Goal: Information Seeking & Learning: Learn about a topic

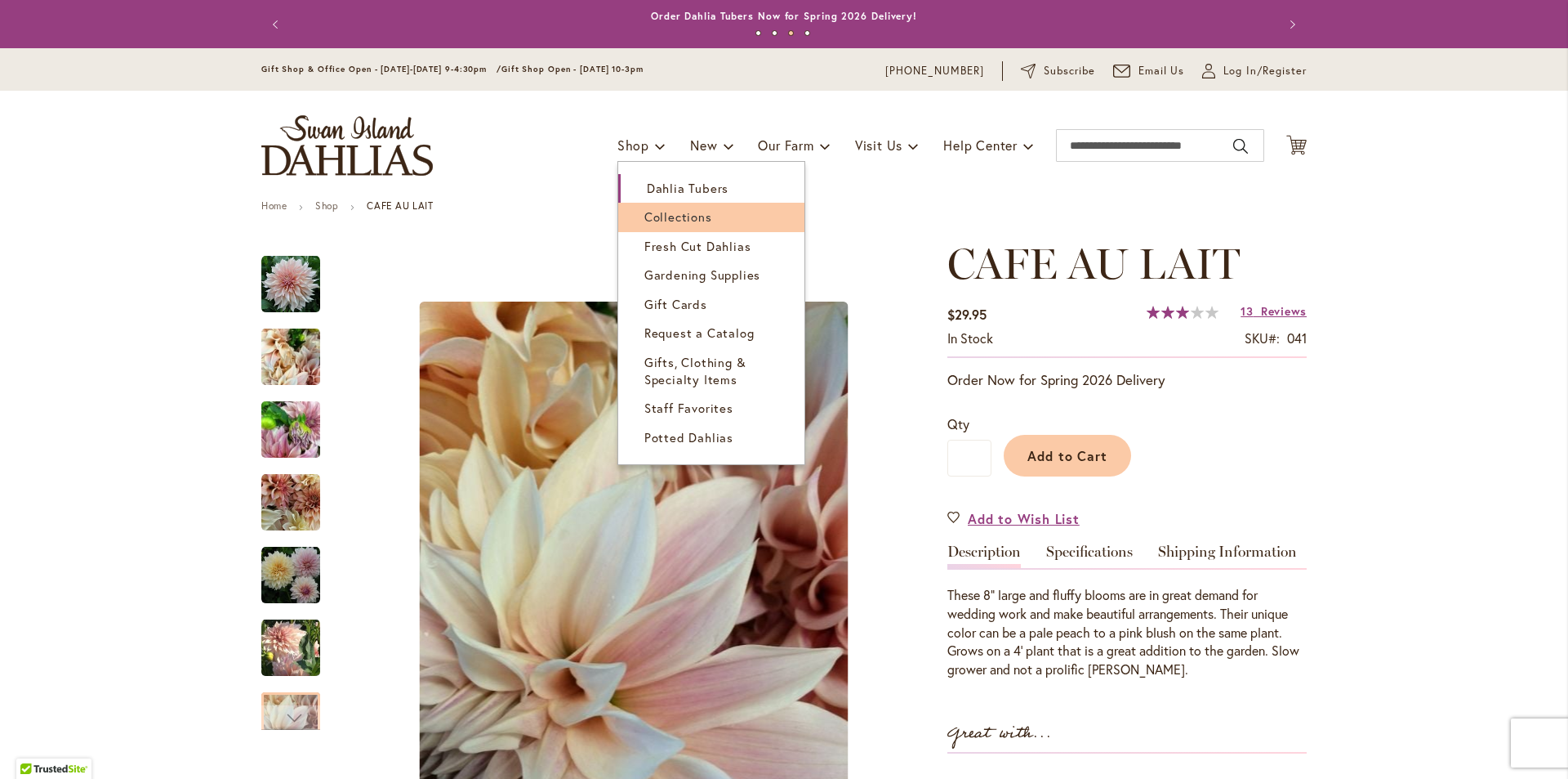
click at [675, 207] on link "Collections" at bounding box center [711, 217] width 186 height 28
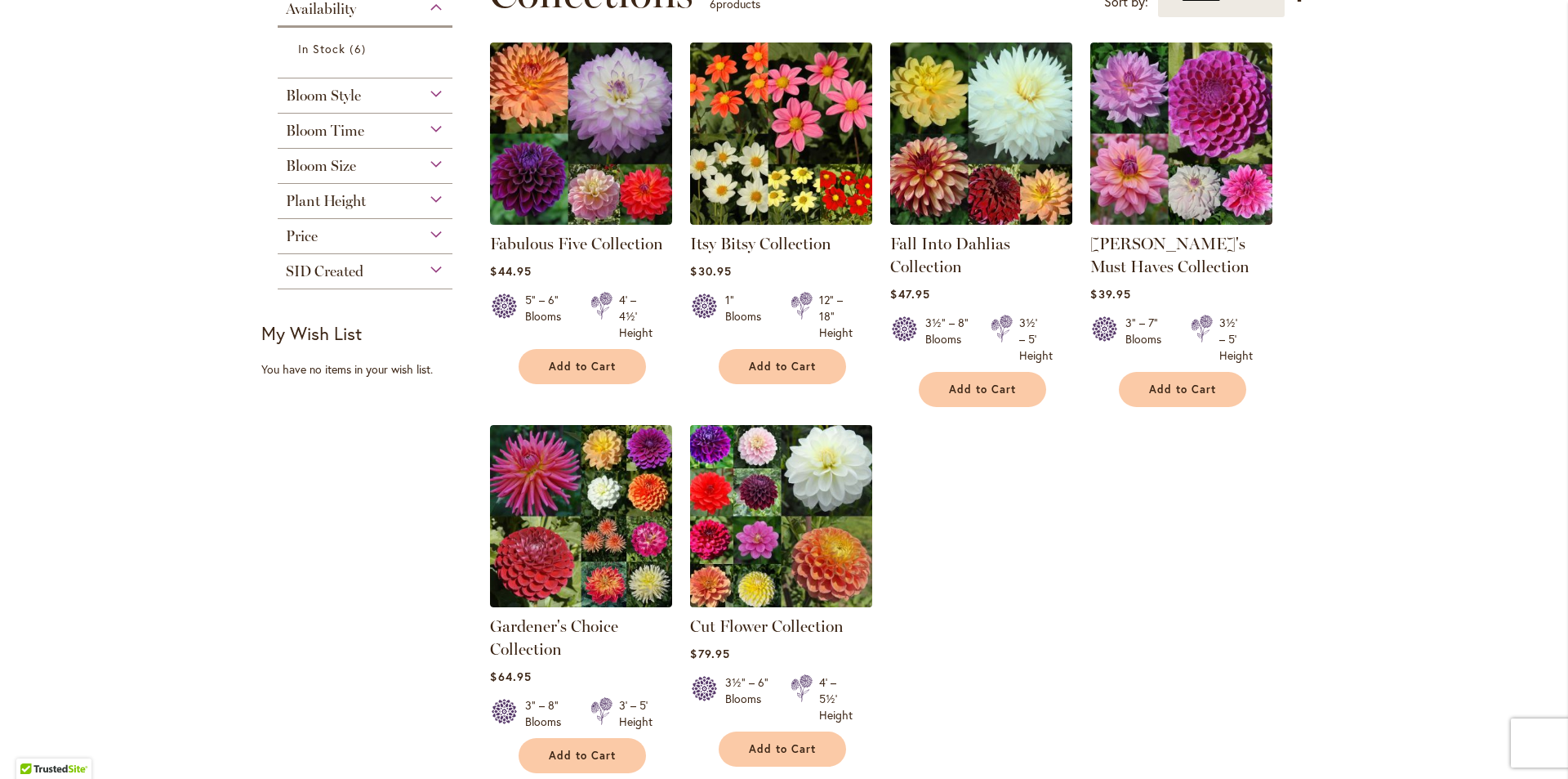
scroll to position [245, 0]
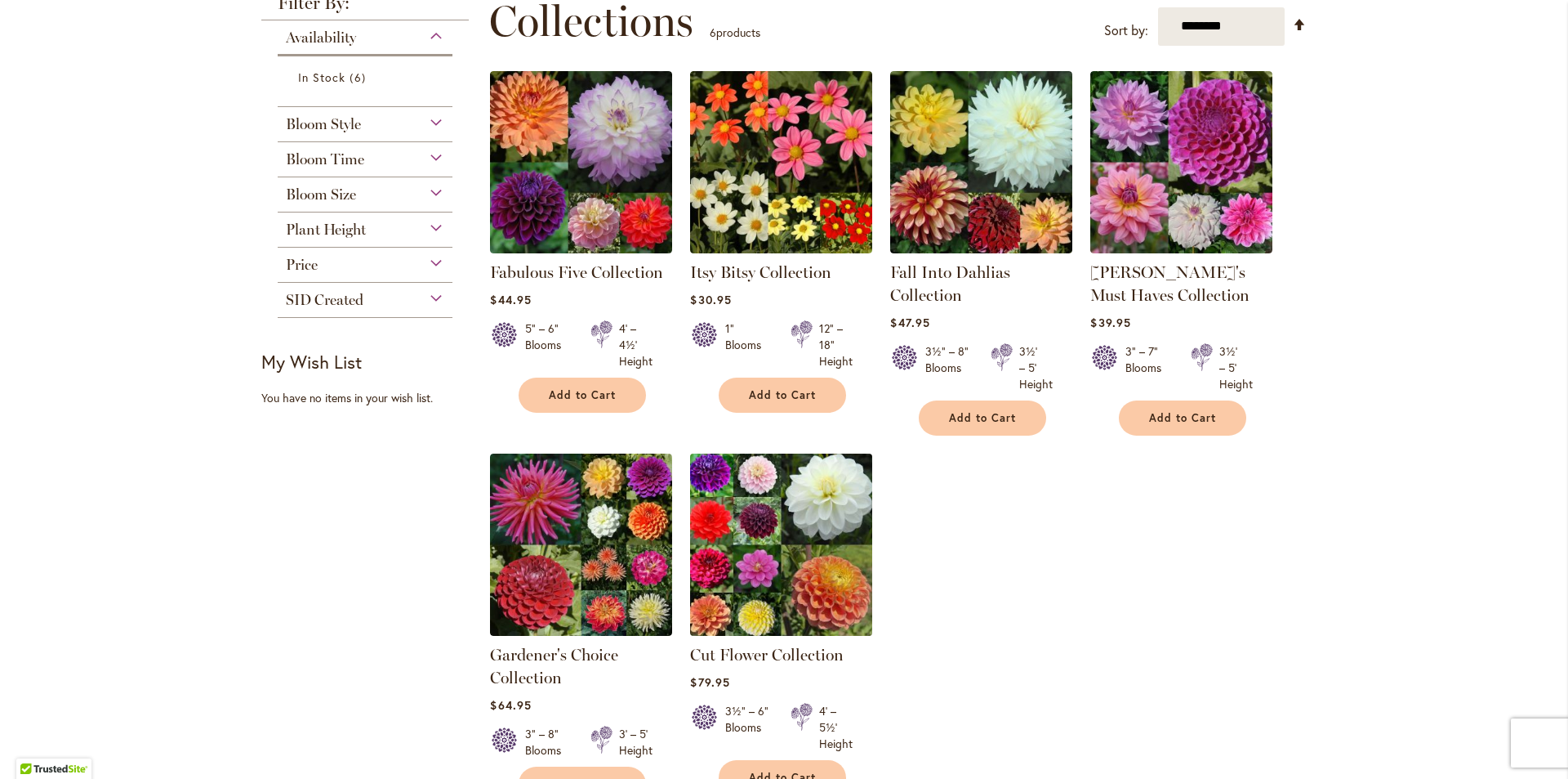
click at [829, 514] on img at bounding box center [782, 544] width 191 height 191
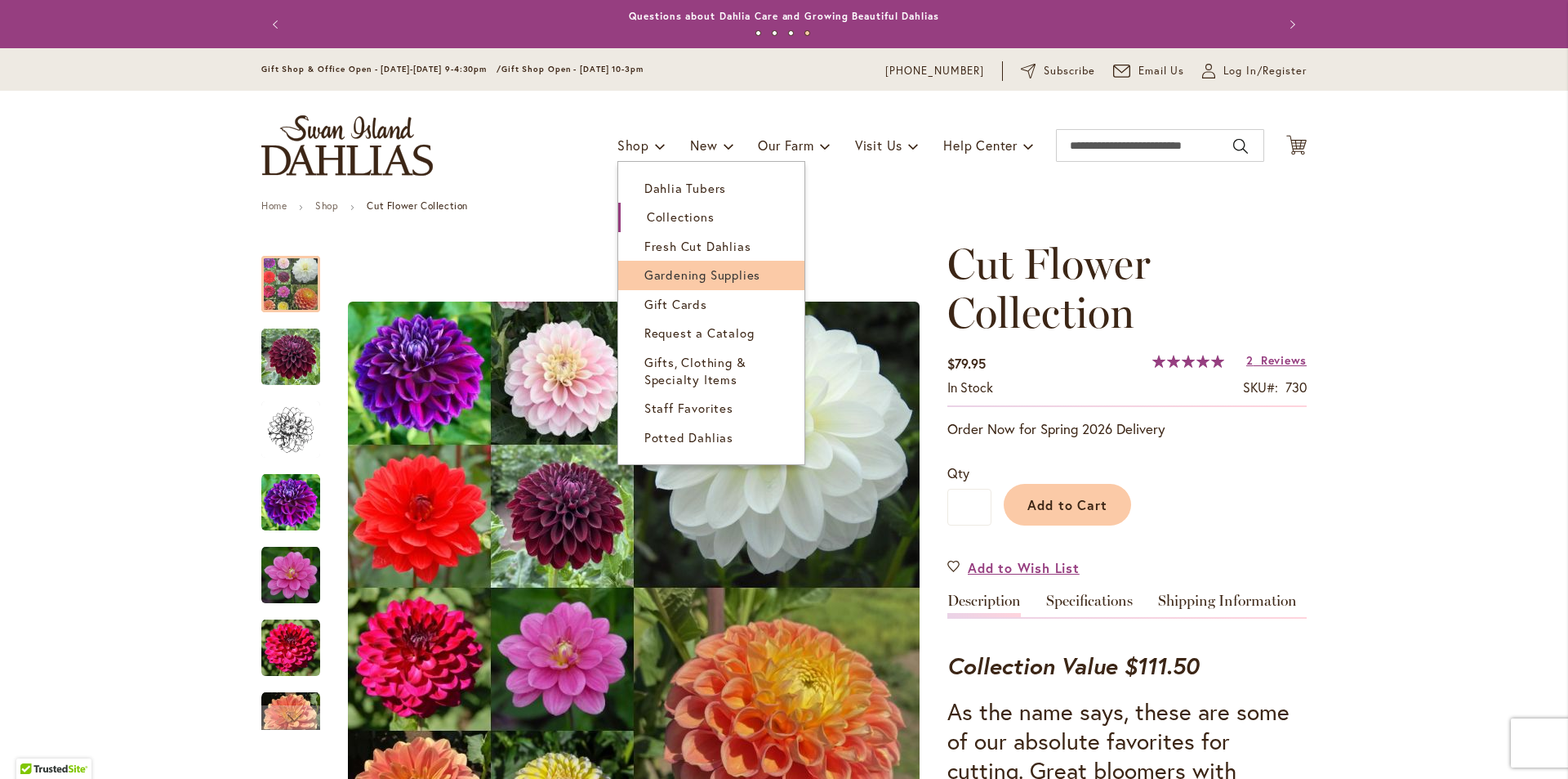
click at [665, 268] on span "Gardening Supplies" at bounding box center [703, 274] width 116 height 16
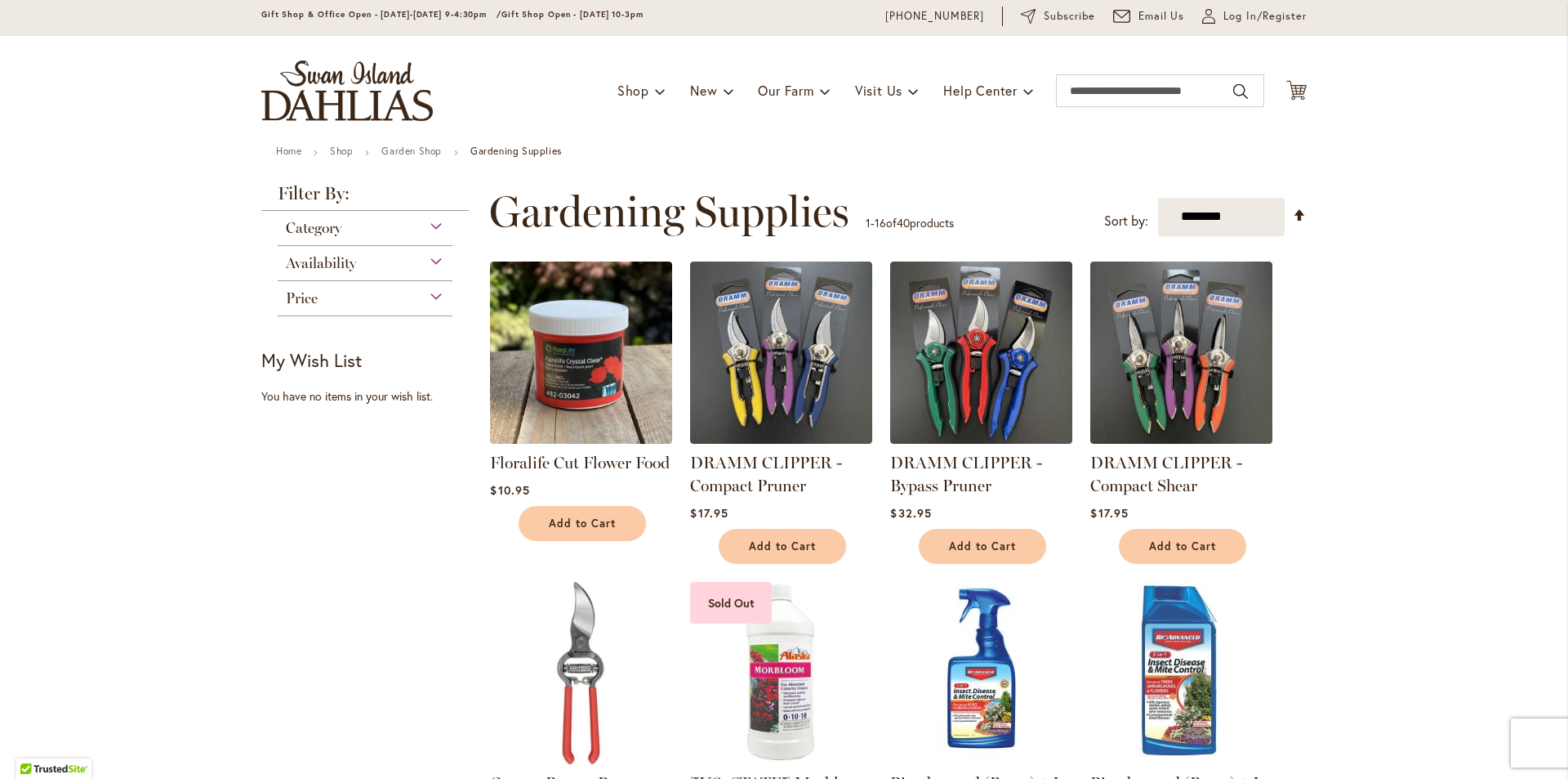
scroll to position [82, 0]
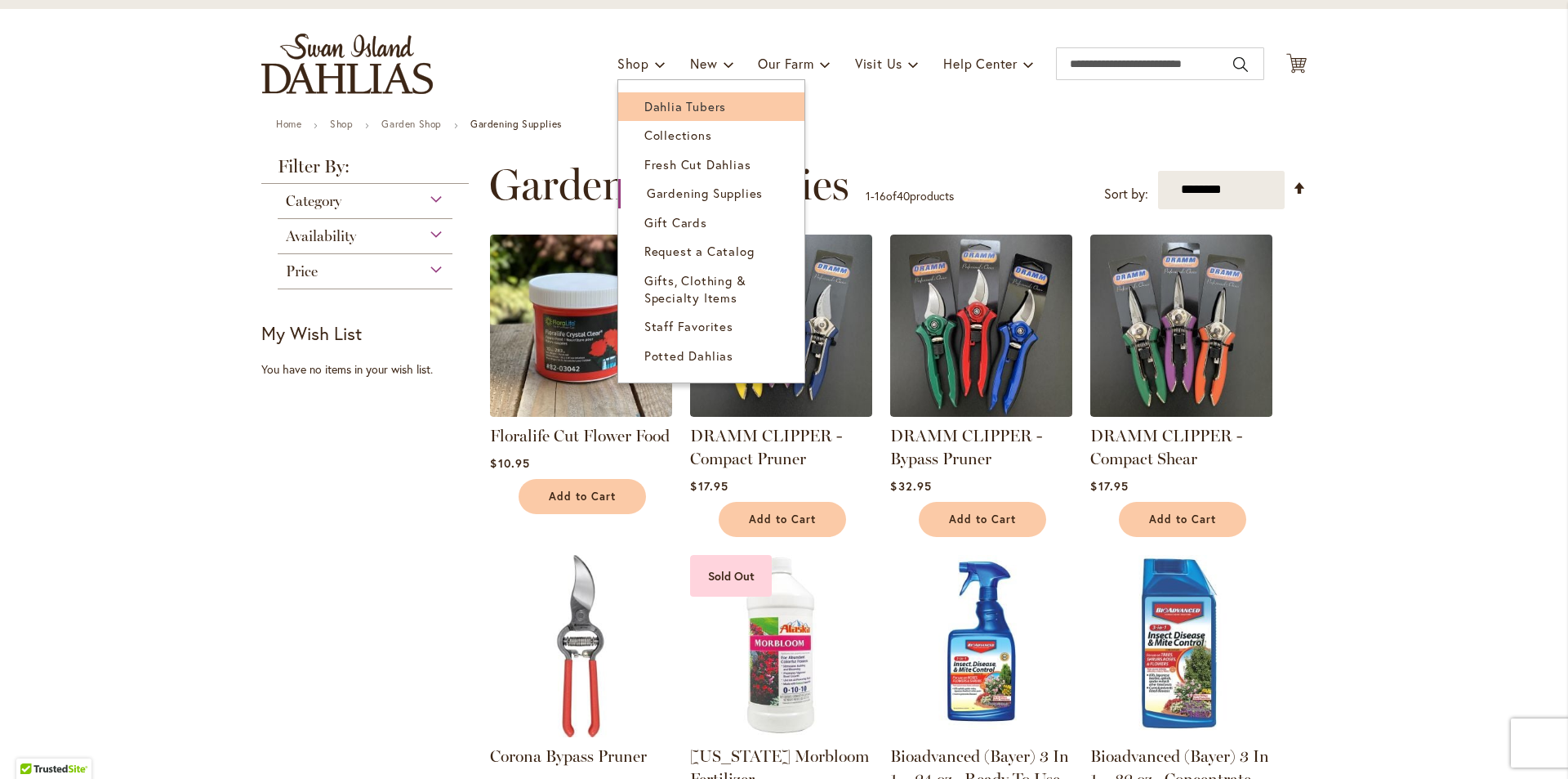
click at [645, 103] on span "Dahlia Tubers" at bounding box center [685, 105] width 82 height 16
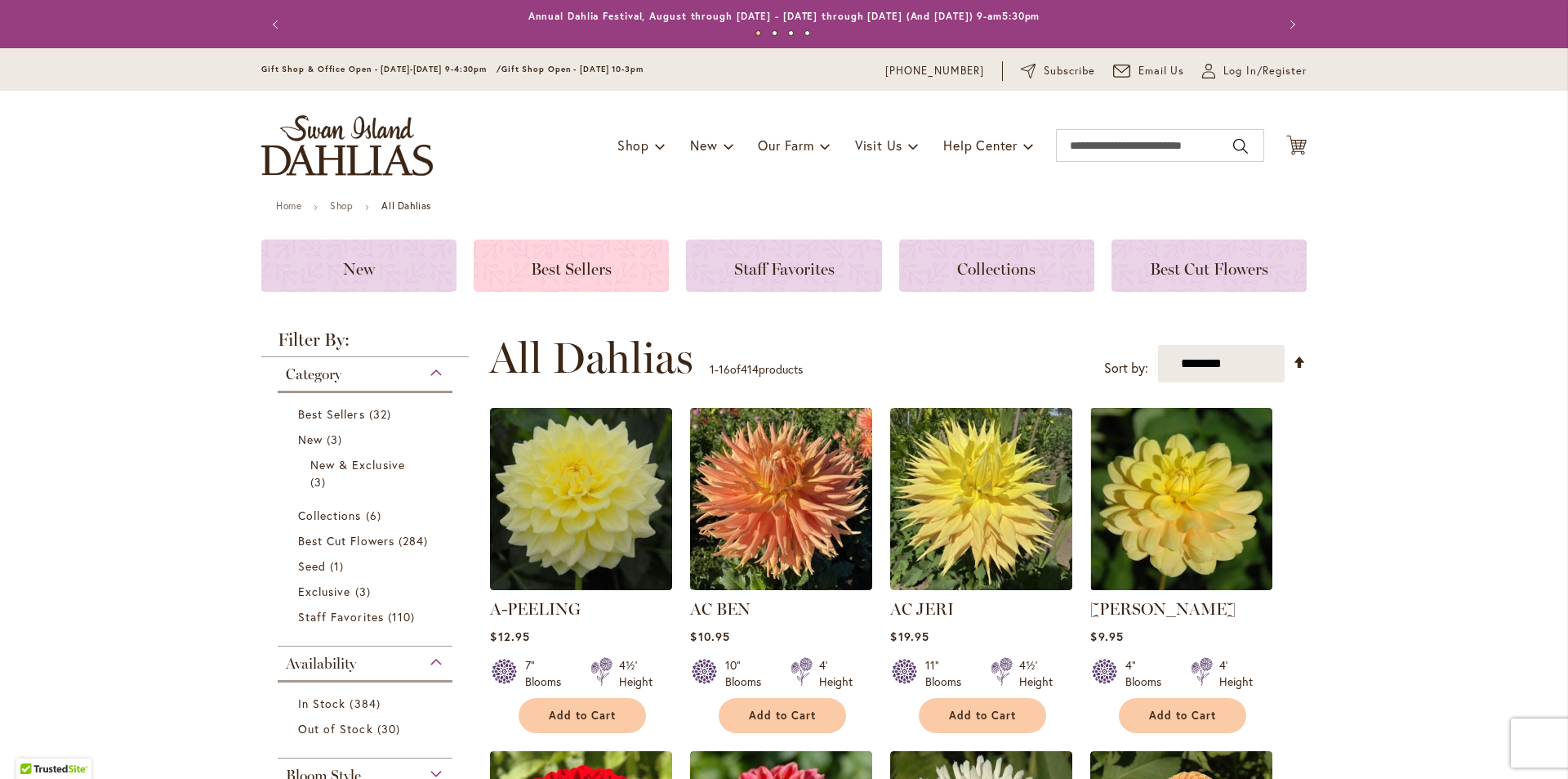
click at [604, 280] on div "Best Sellers" at bounding box center [571, 266] width 195 height 53
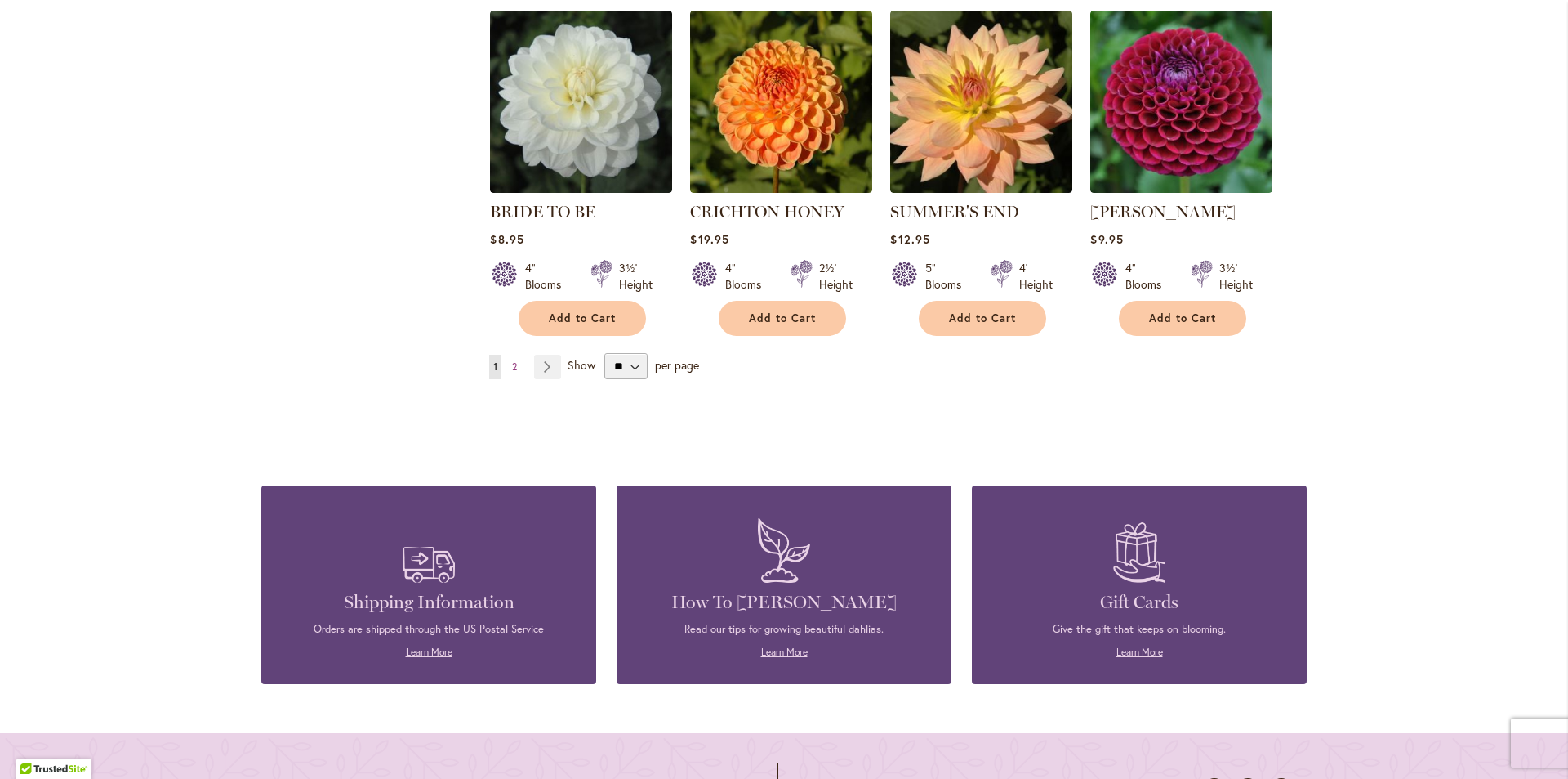
scroll to position [1389, 0]
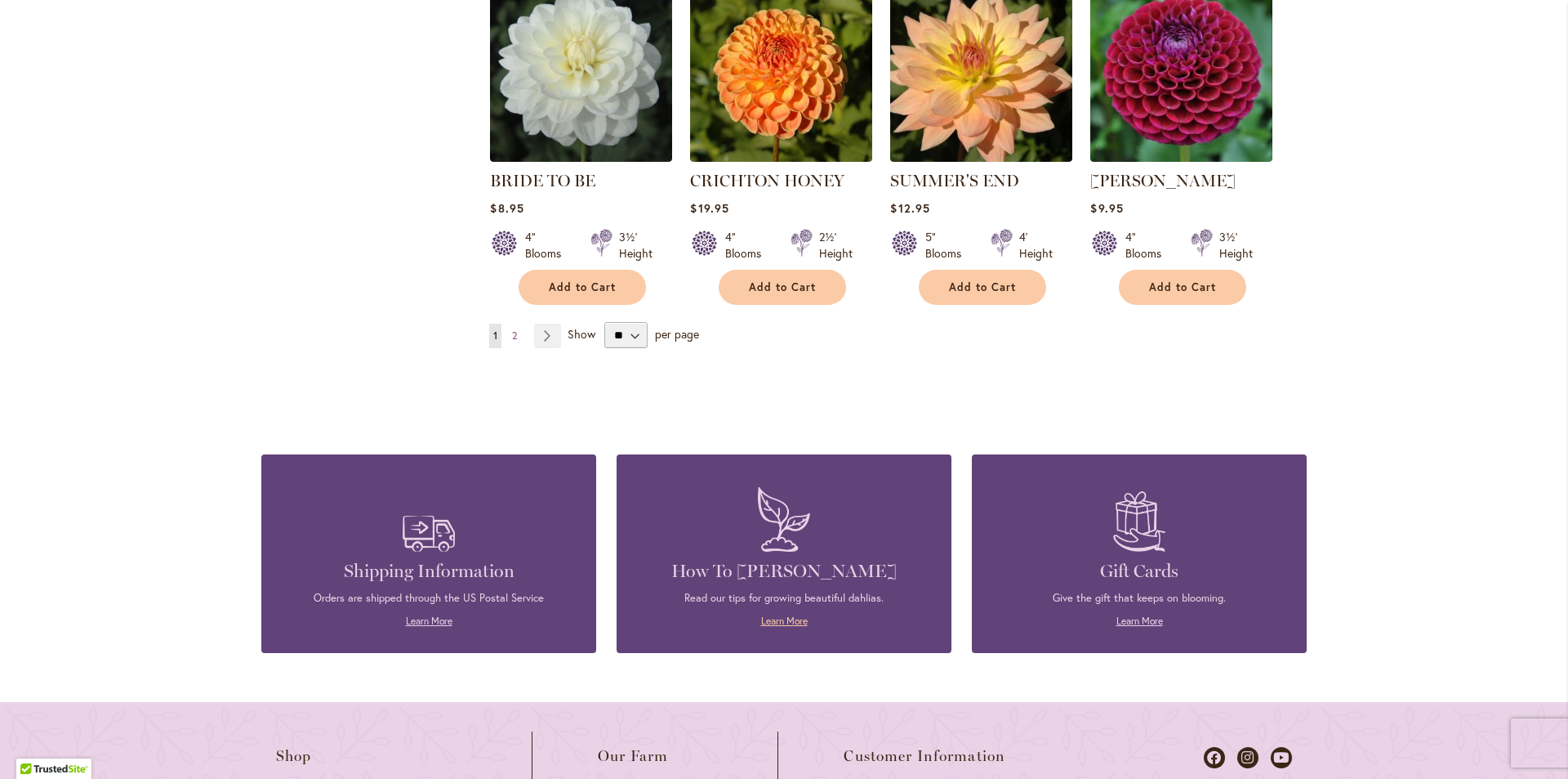
click at [777, 615] on link "Learn More" at bounding box center [784, 620] width 47 height 12
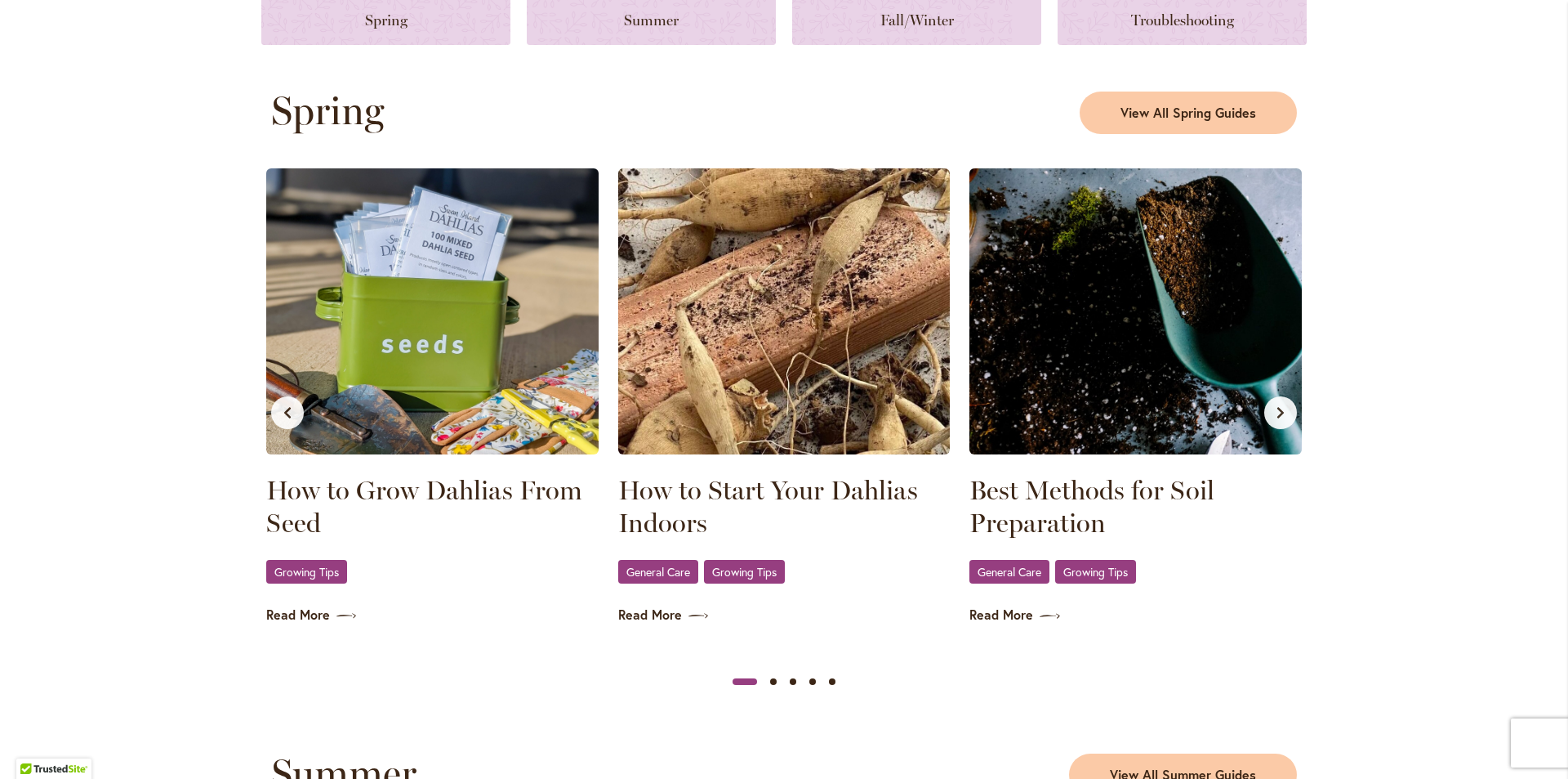
scroll to position [817, 0]
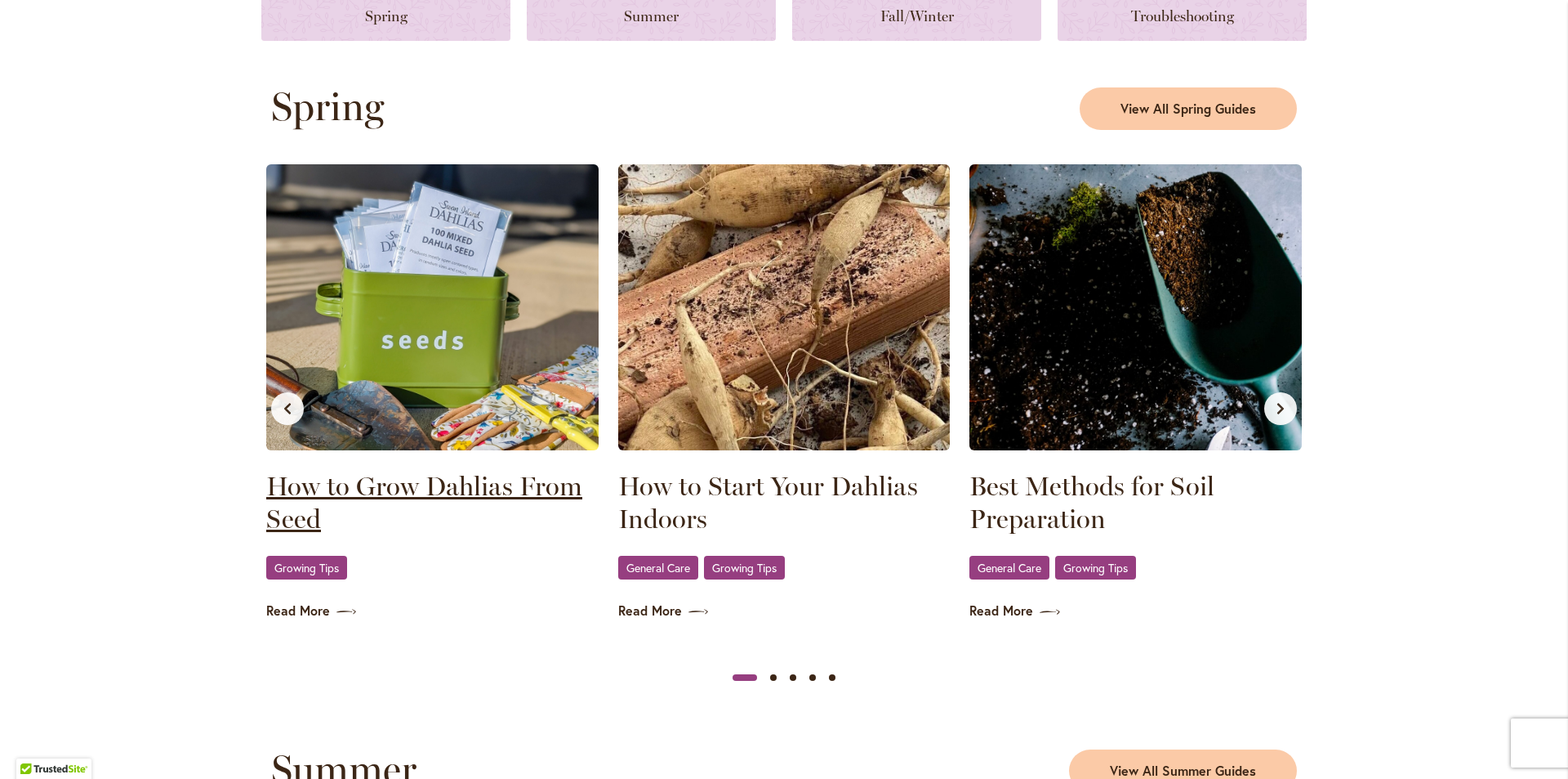
click at [546, 484] on link "How to Grow Dahlias From Seed" at bounding box center [433, 503] width 332 height 66
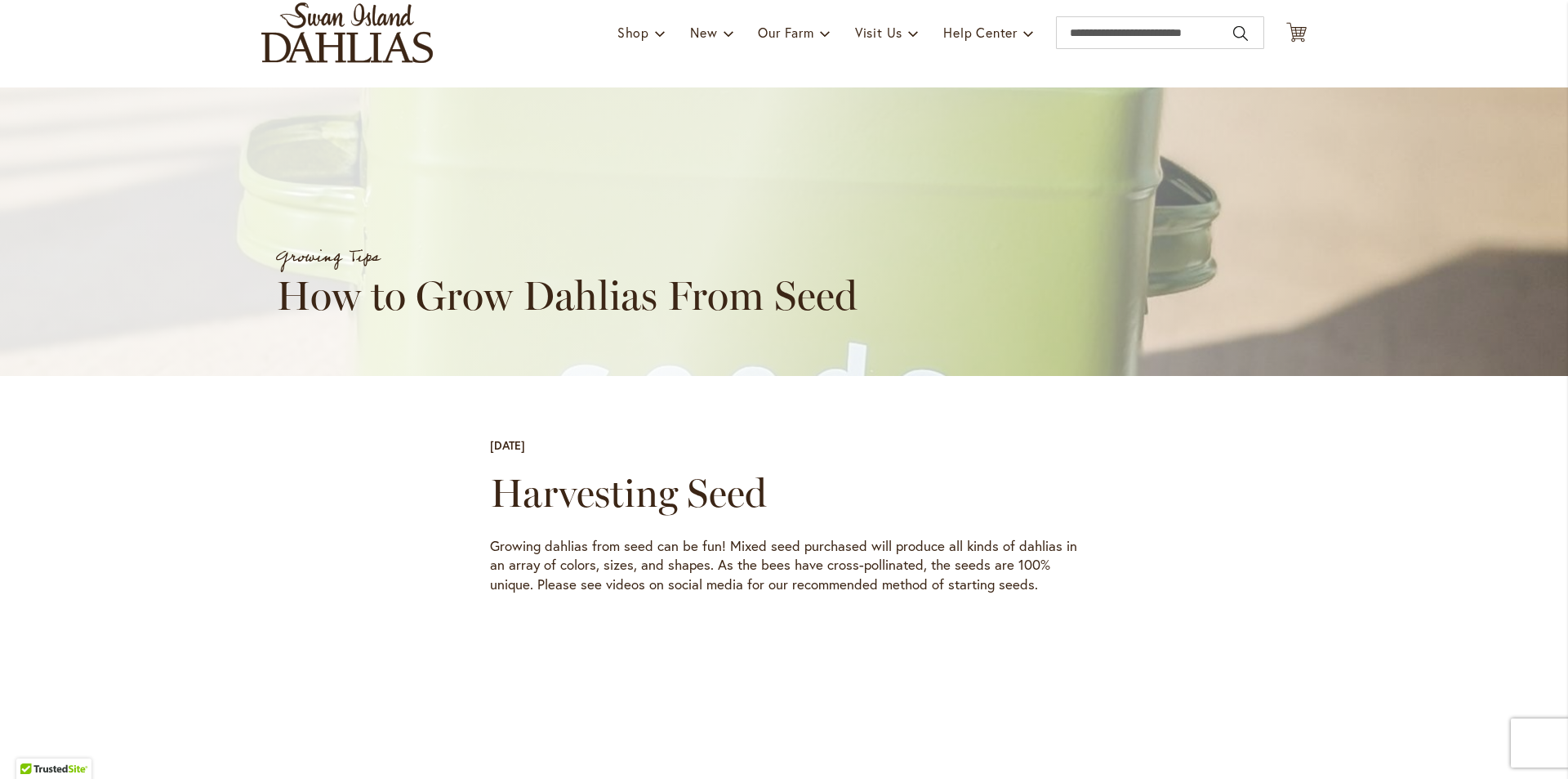
scroll to position [82, 0]
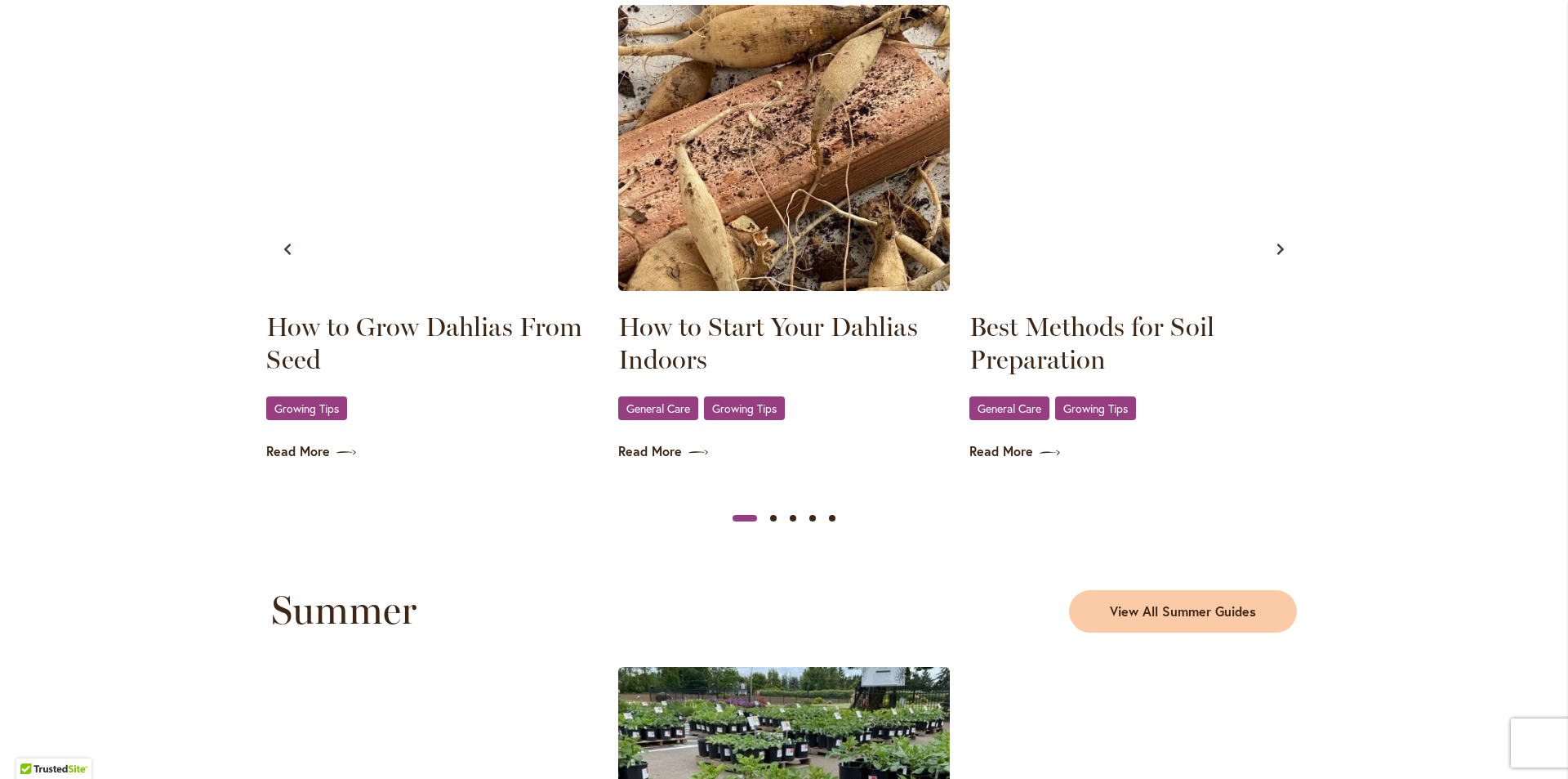
scroll to position [1062, 0]
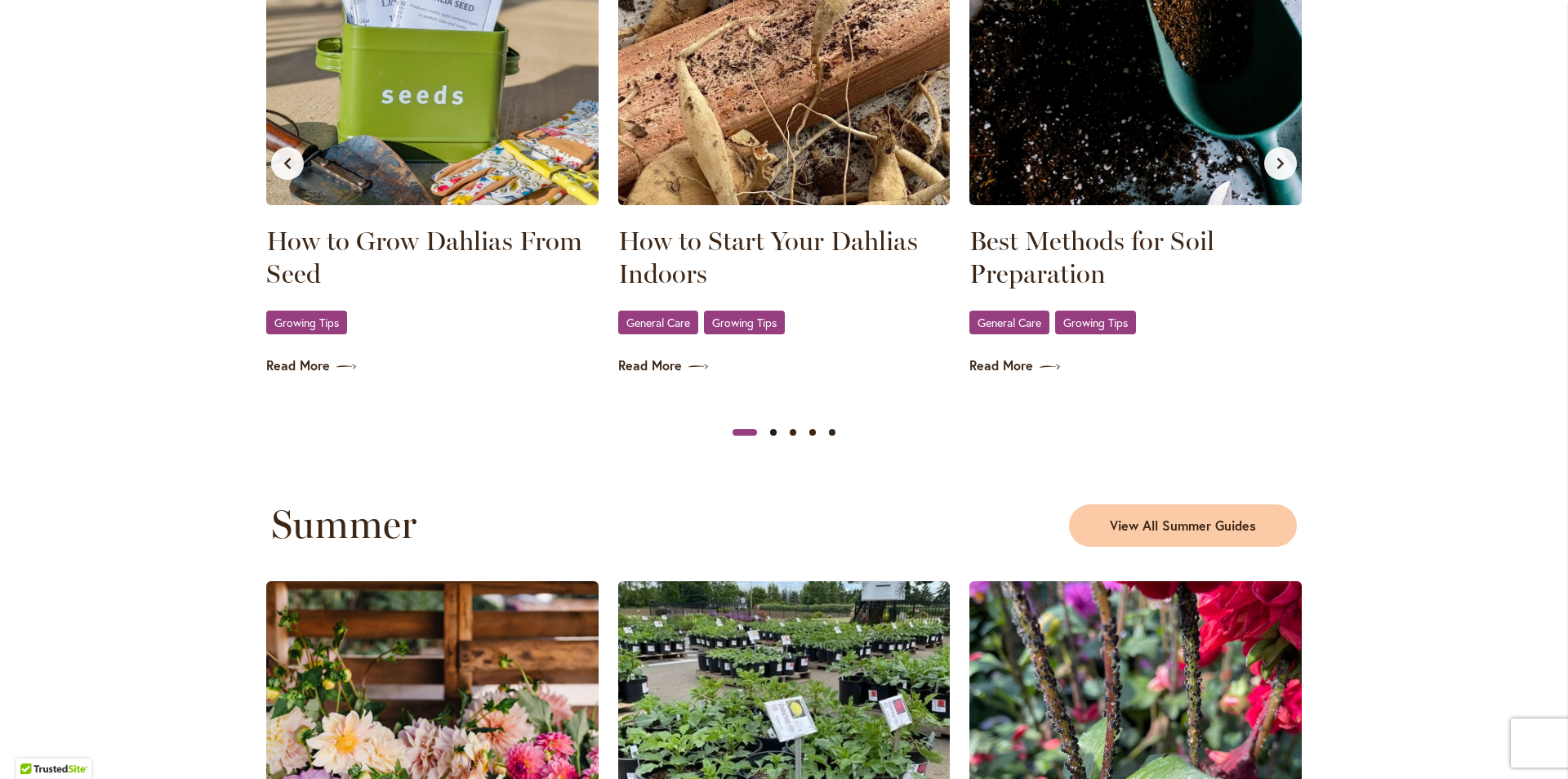
click at [769, 430] on button "Slide 2" at bounding box center [773, 432] width 20 height 20
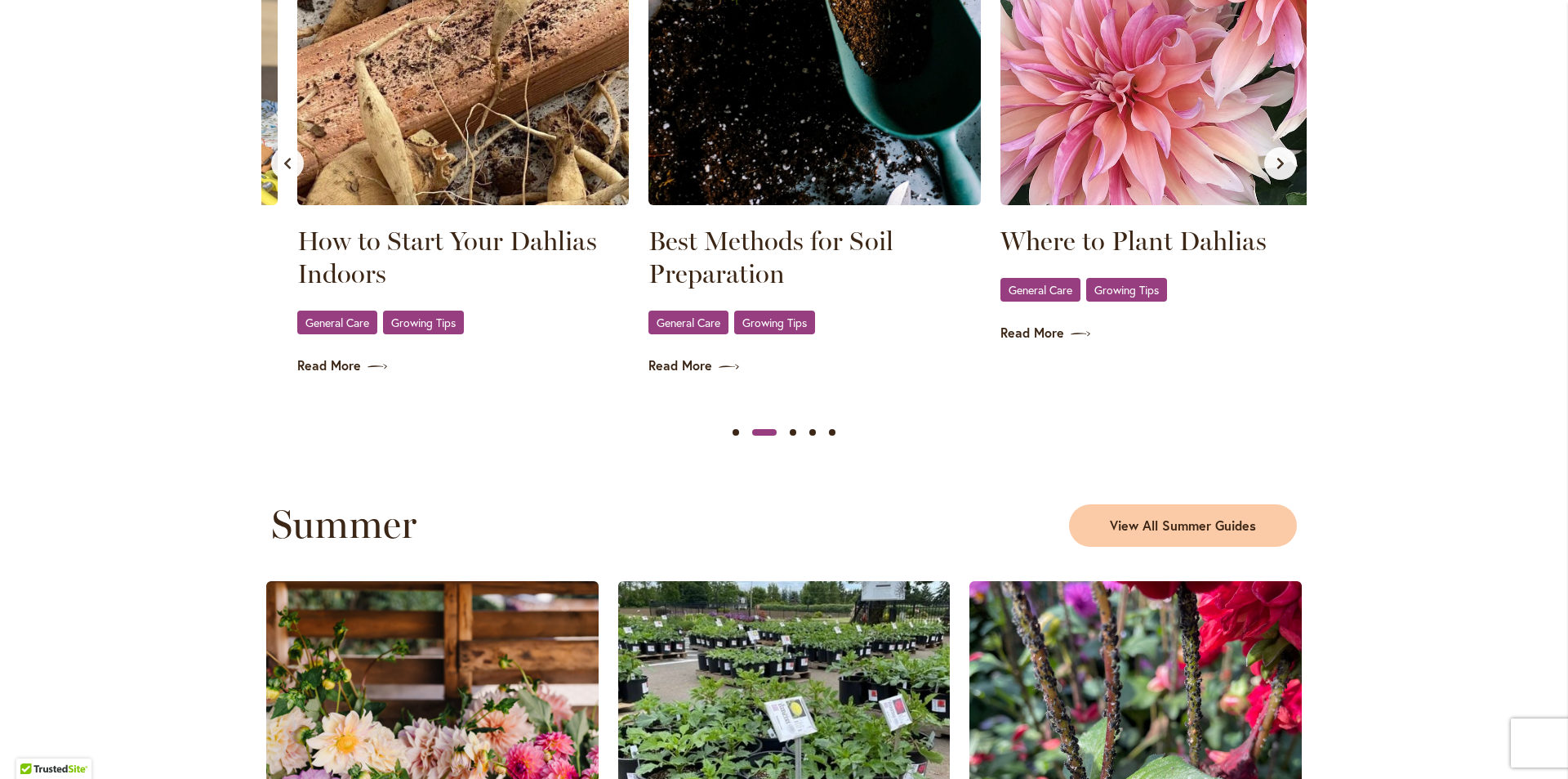
scroll to position [0, 352]
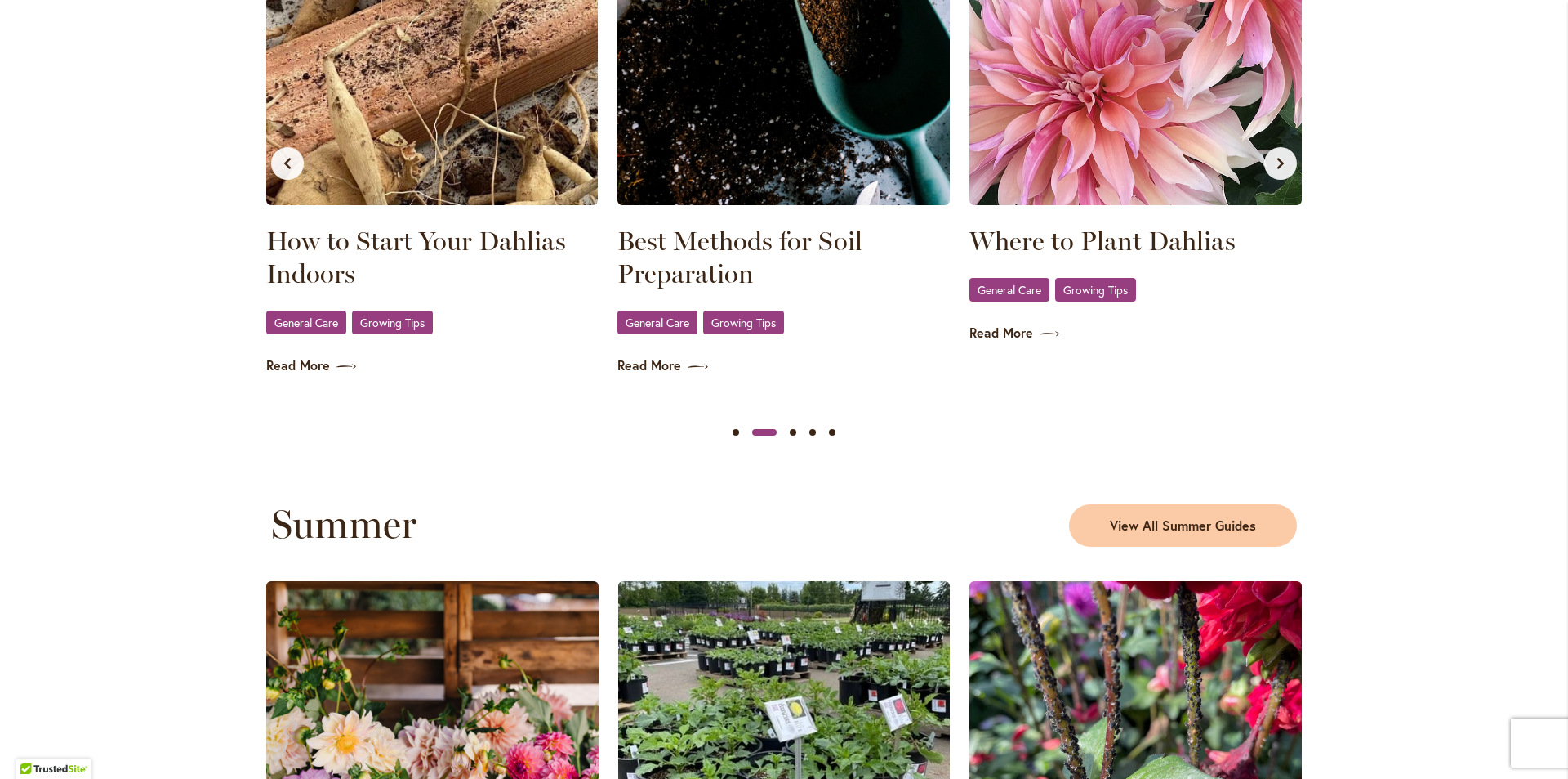
click at [772, 431] on div at bounding box center [765, 432] width 38 height 20
click at [784, 431] on button "Slide 3" at bounding box center [793, 432] width 20 height 20
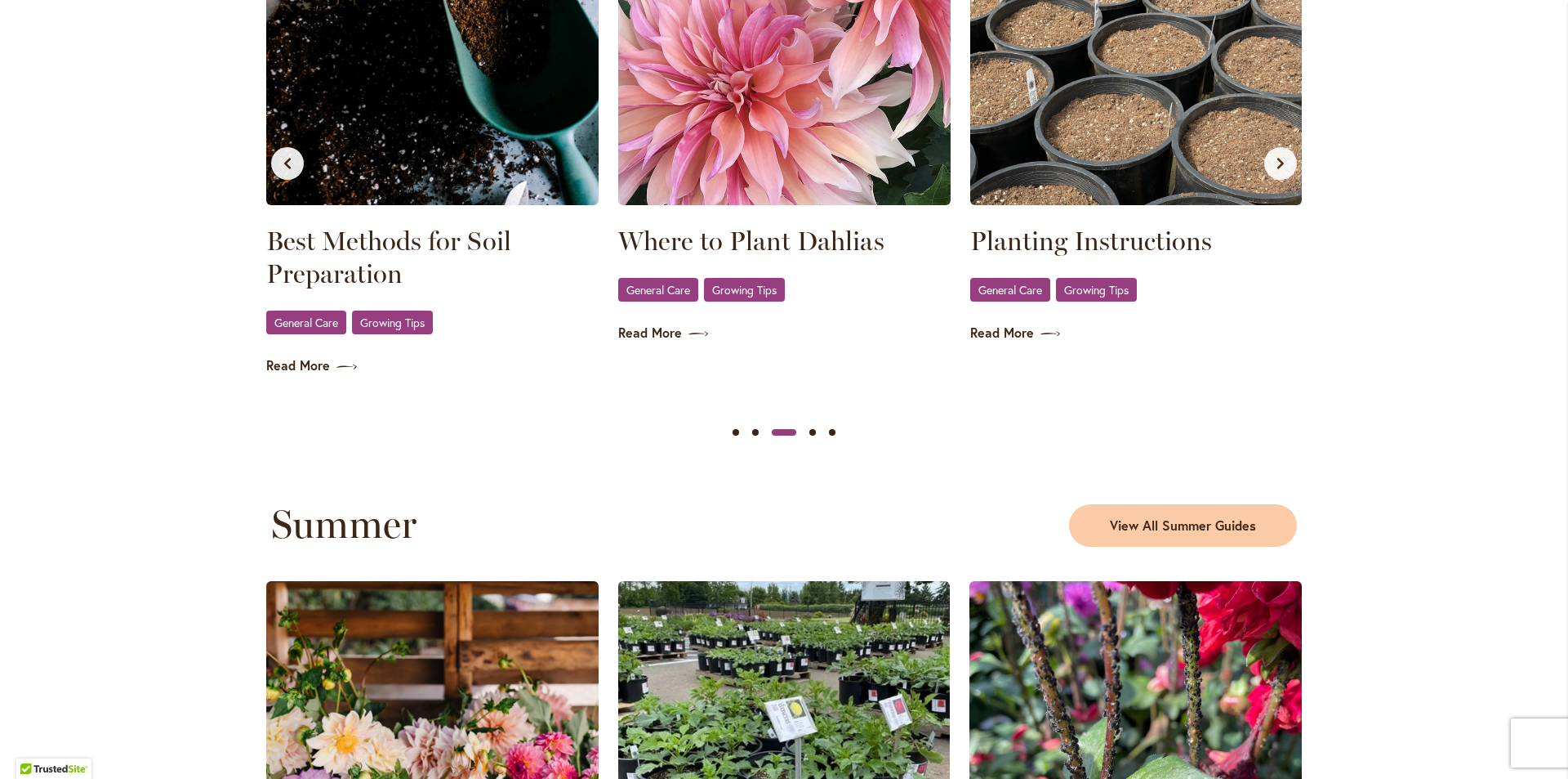
scroll to position [898, 0]
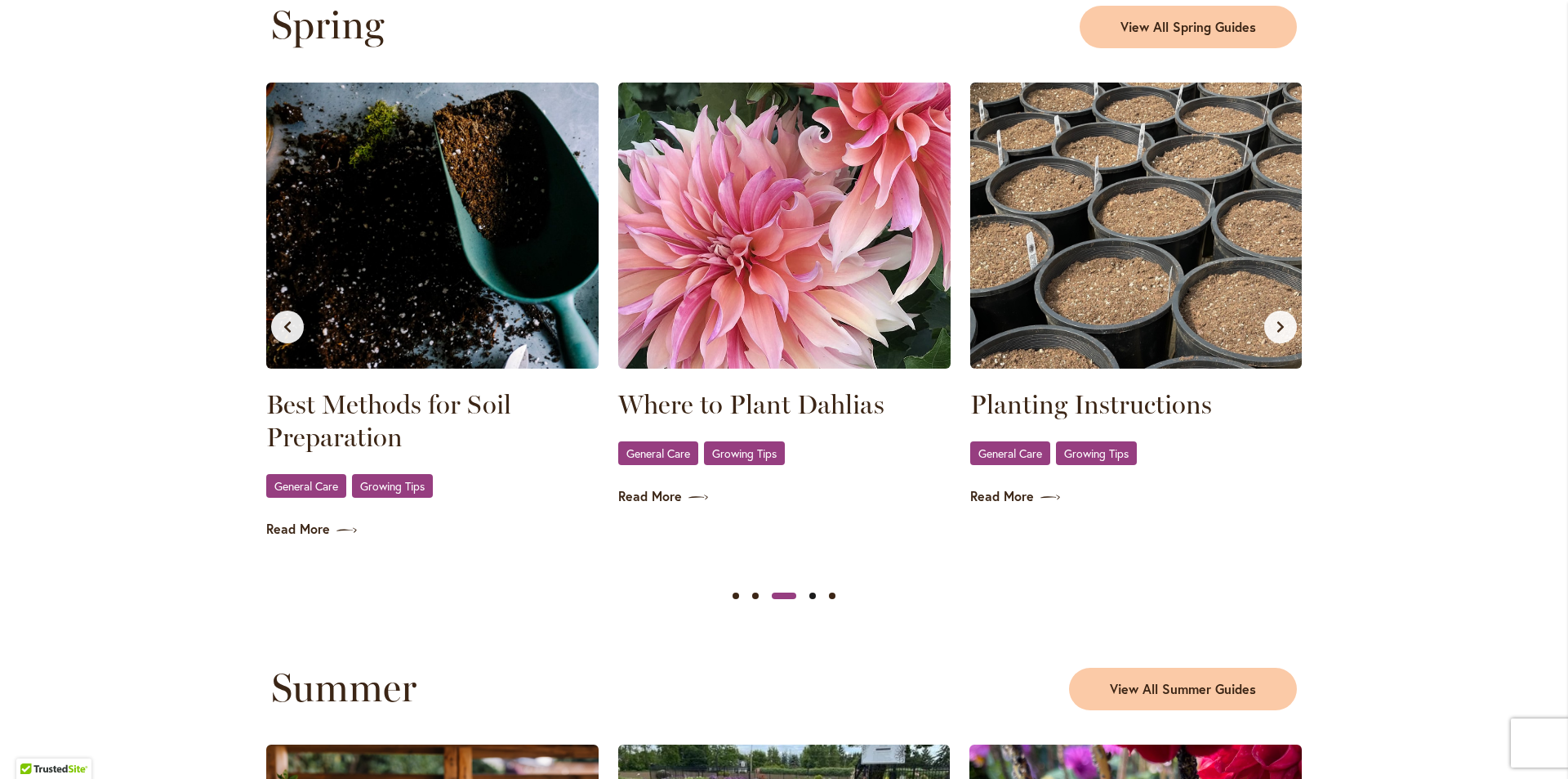
click at [806, 595] on button "Slide 4" at bounding box center [813, 595] width 20 height 20
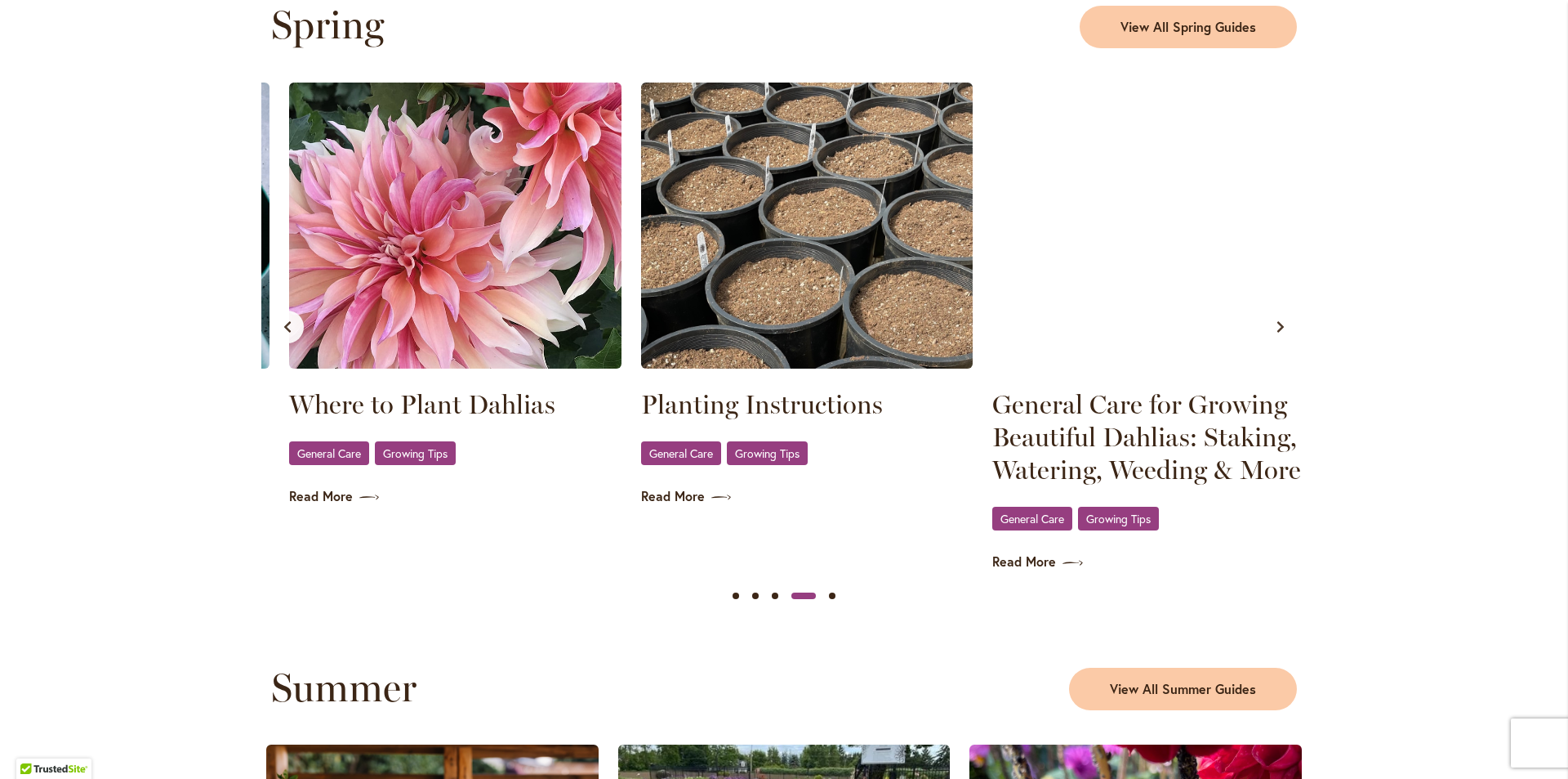
scroll to position [0, 1056]
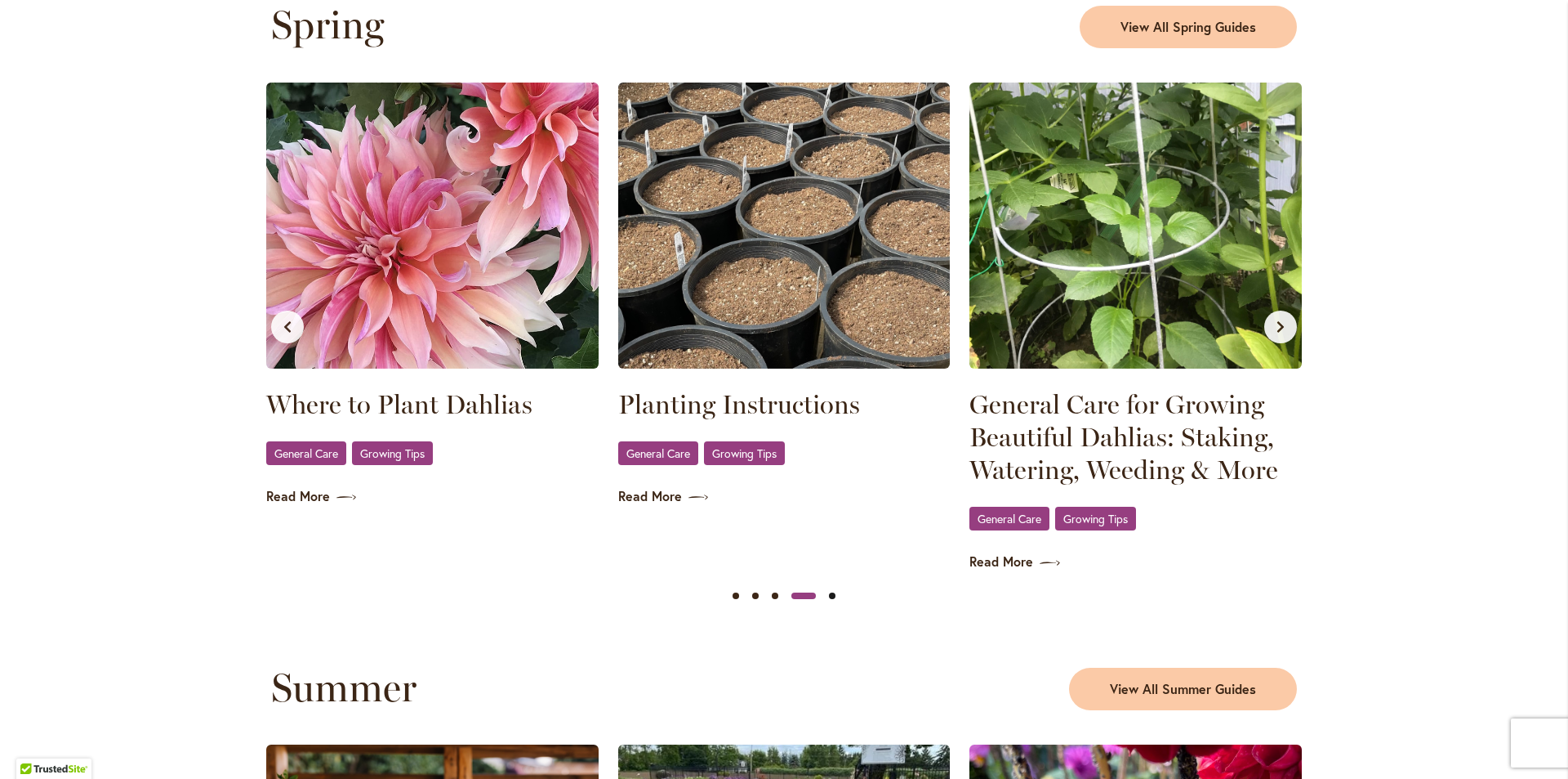
click at [827, 597] on button "Slide 5" at bounding box center [832, 595] width 20 height 20
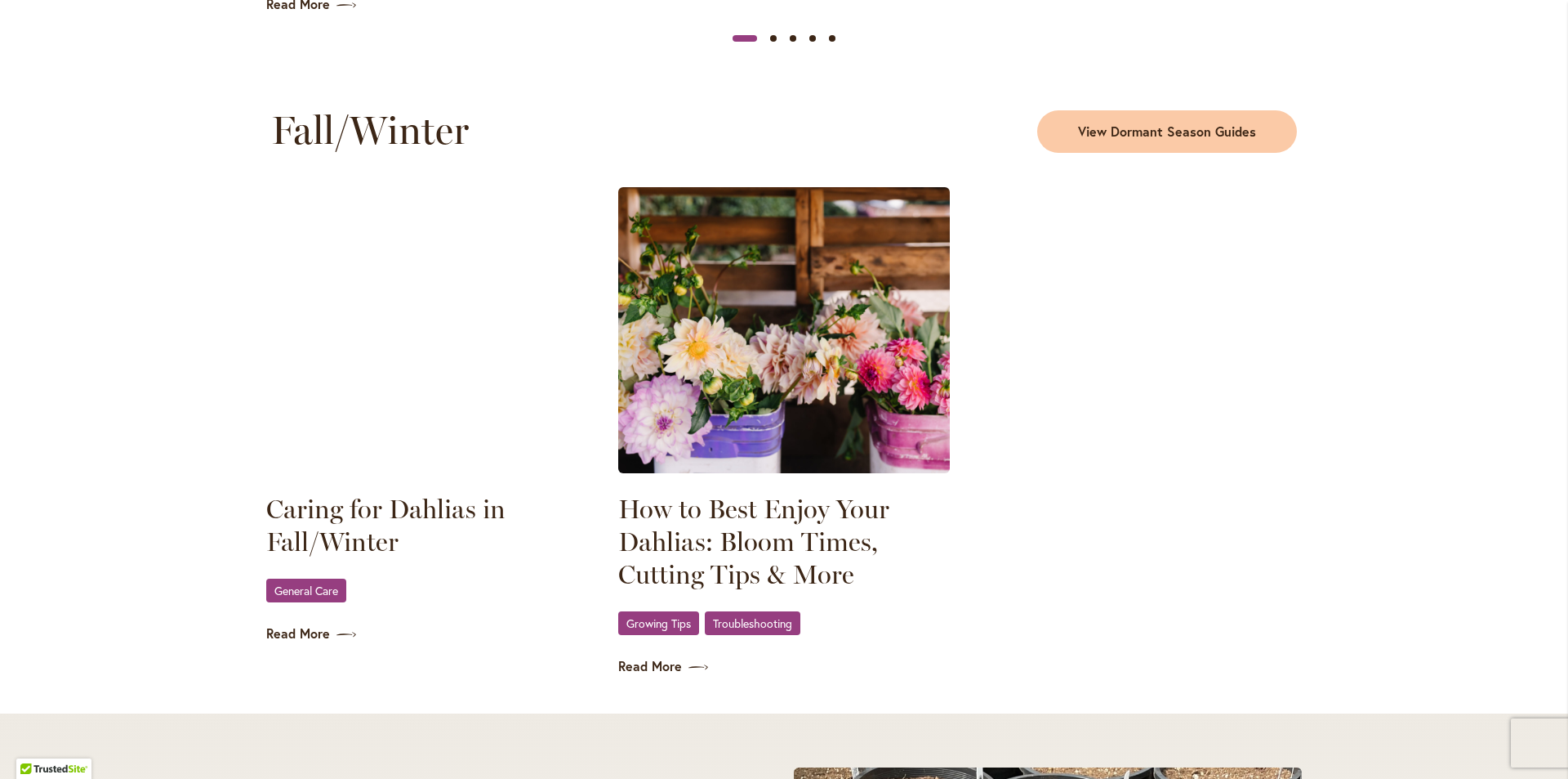
scroll to position [2124, 0]
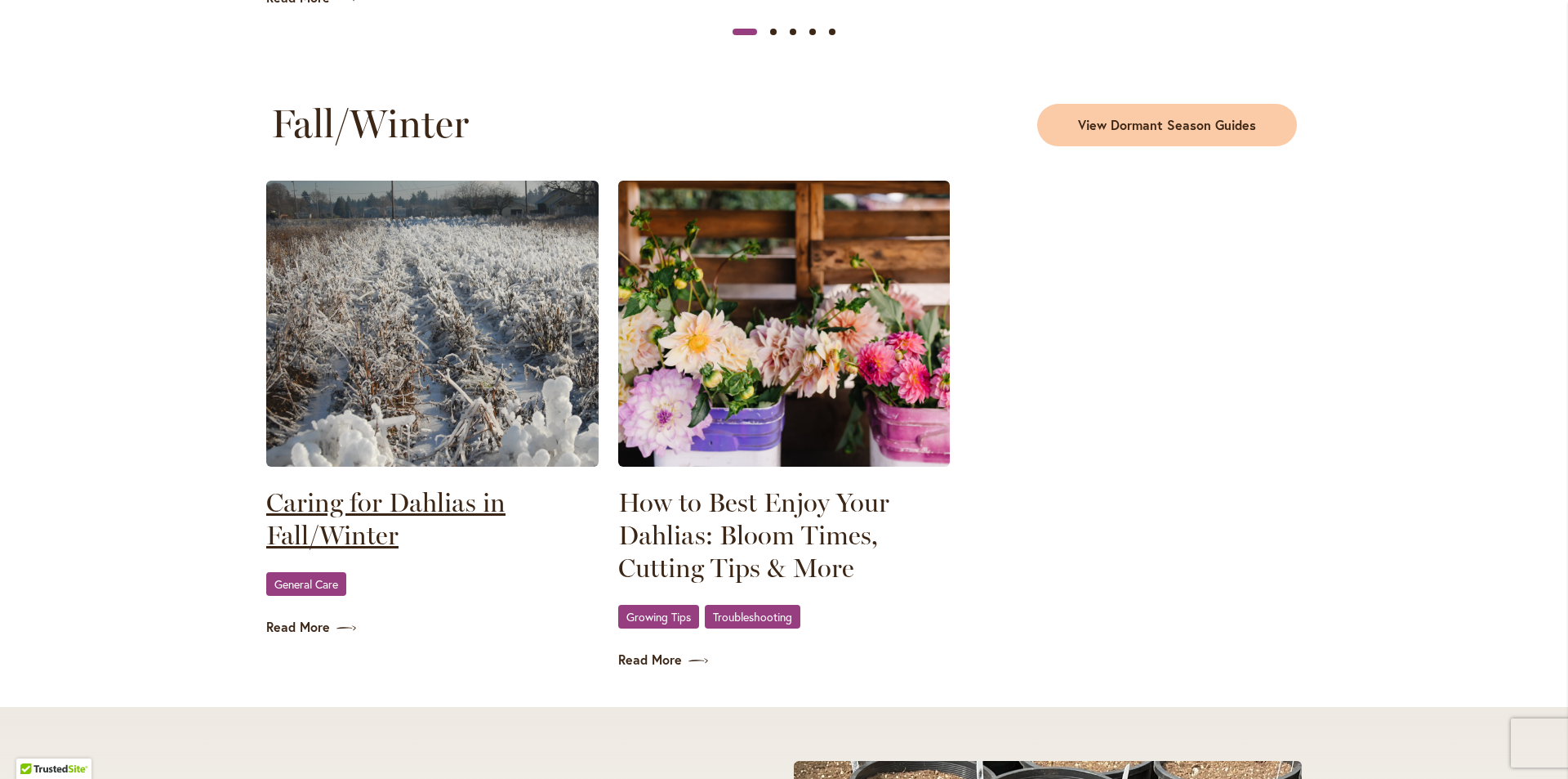
click at [403, 501] on link "Caring for Dahlias in Fall/Winter" at bounding box center [433, 519] width 332 height 66
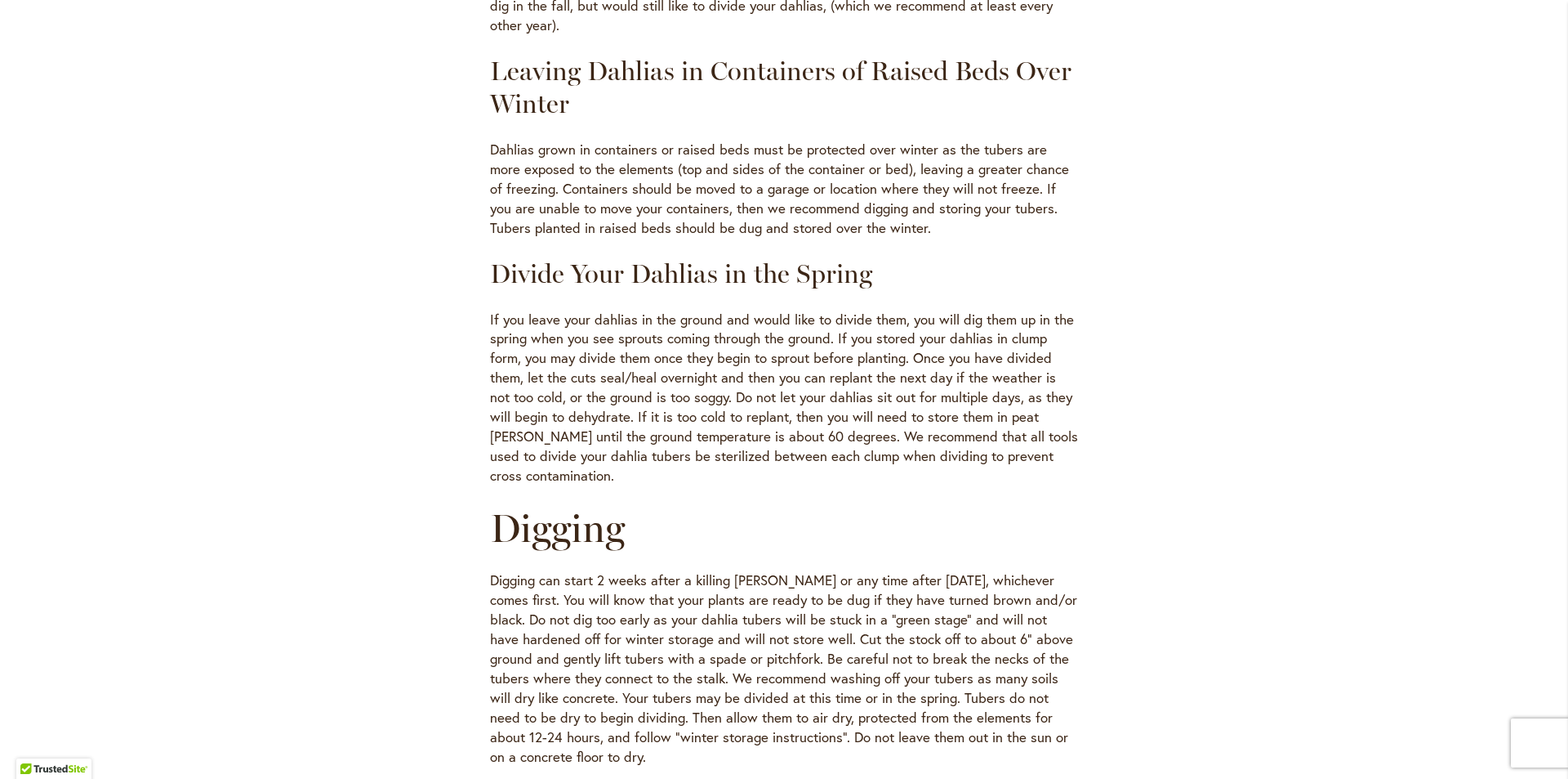
scroll to position [1471, 0]
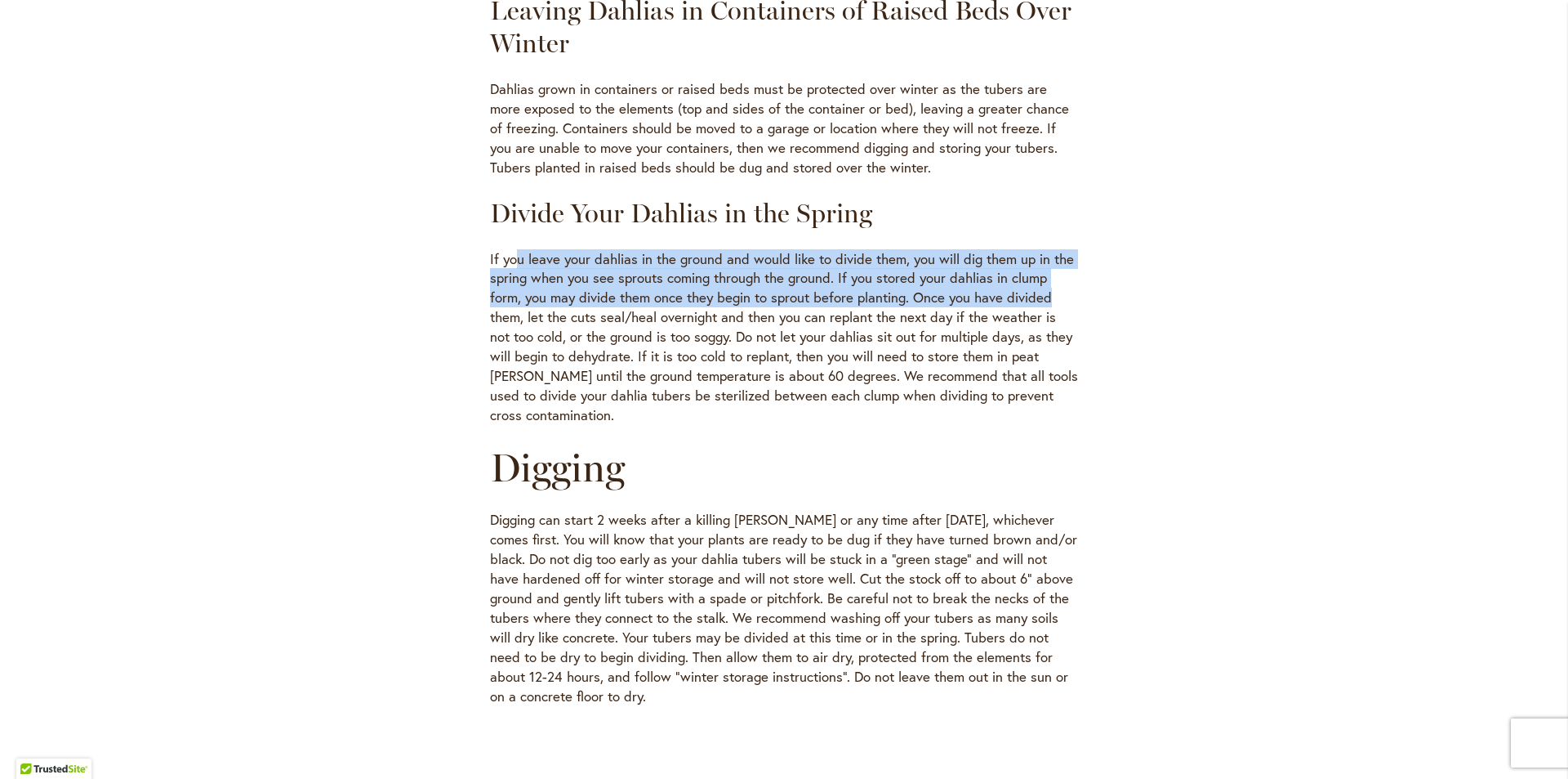
drag, startPoint x: 510, startPoint y: 255, endPoint x: 1048, endPoint y: 297, distance: 539.6
click at [1048, 297] on p "If you leave your dahlias in the ground and would like to divide them, you will…" at bounding box center [784, 337] width 588 height 176
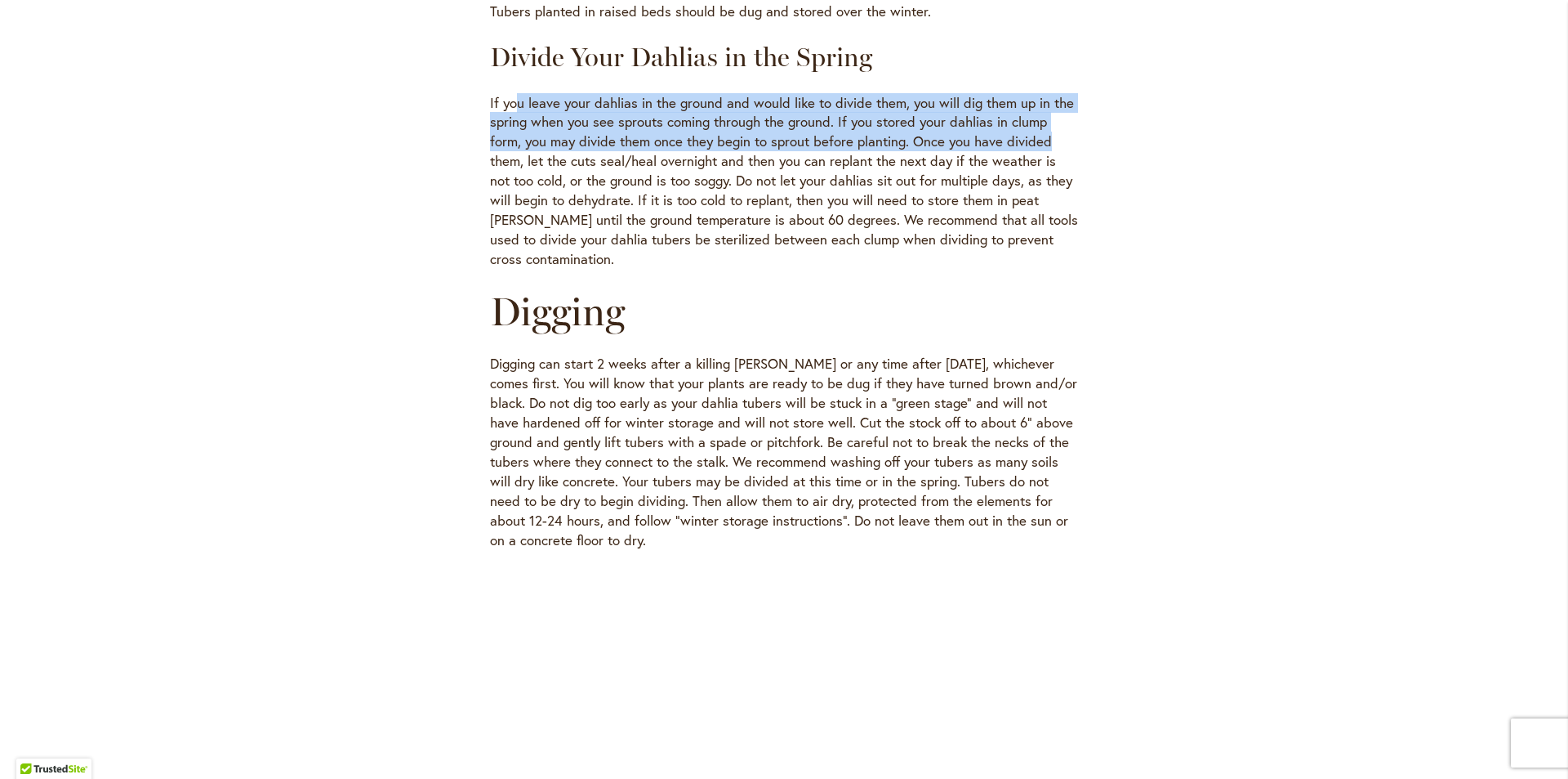
scroll to position [1634, 0]
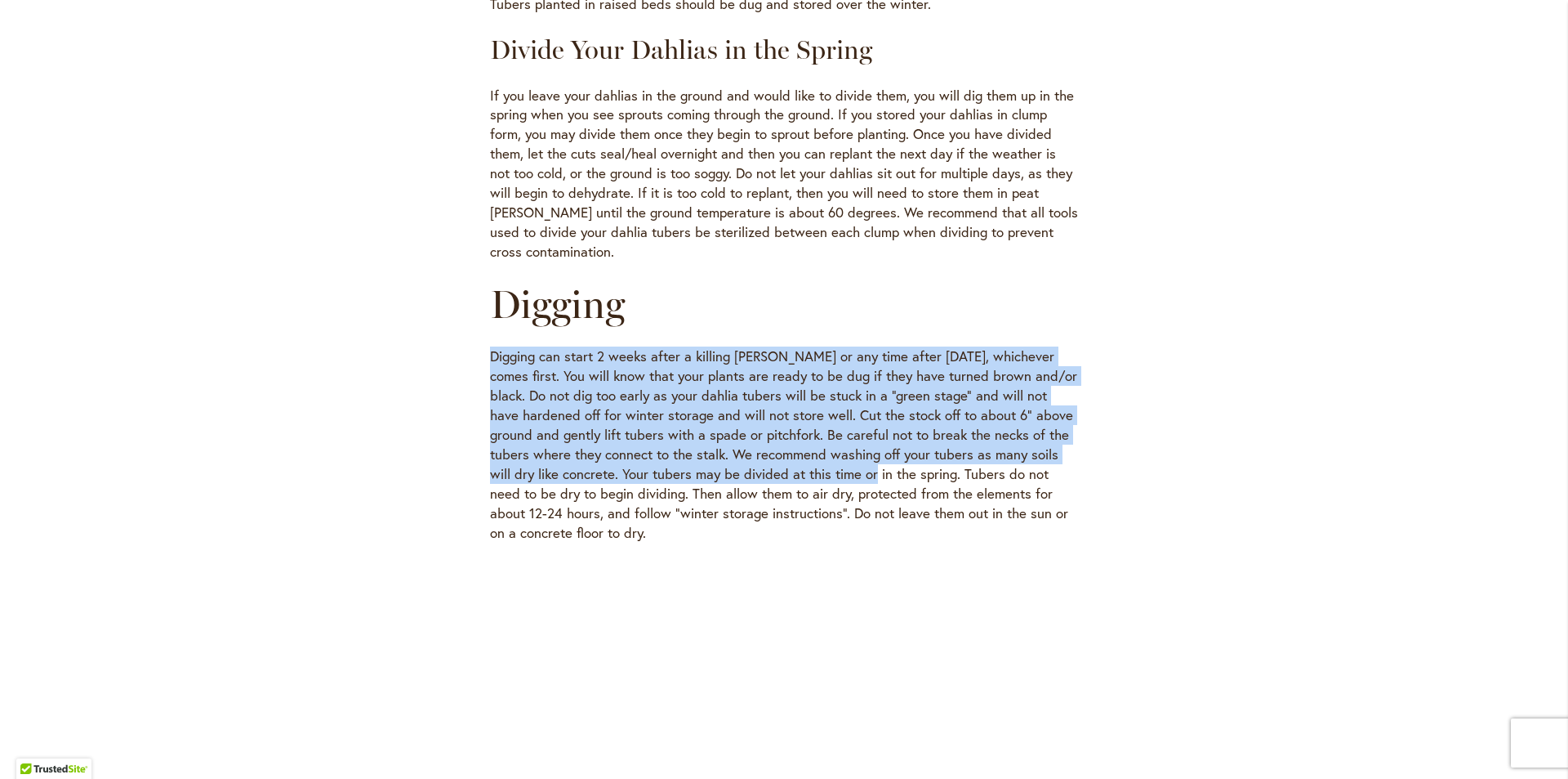
drag, startPoint x: 482, startPoint y: 333, endPoint x: 880, endPoint y: 447, distance: 414.0
click at [769, 448] on p "Digging can start 2 weeks after a killing [PERSON_NAME] or any time after [DATE…" at bounding box center [784, 444] width 588 height 196
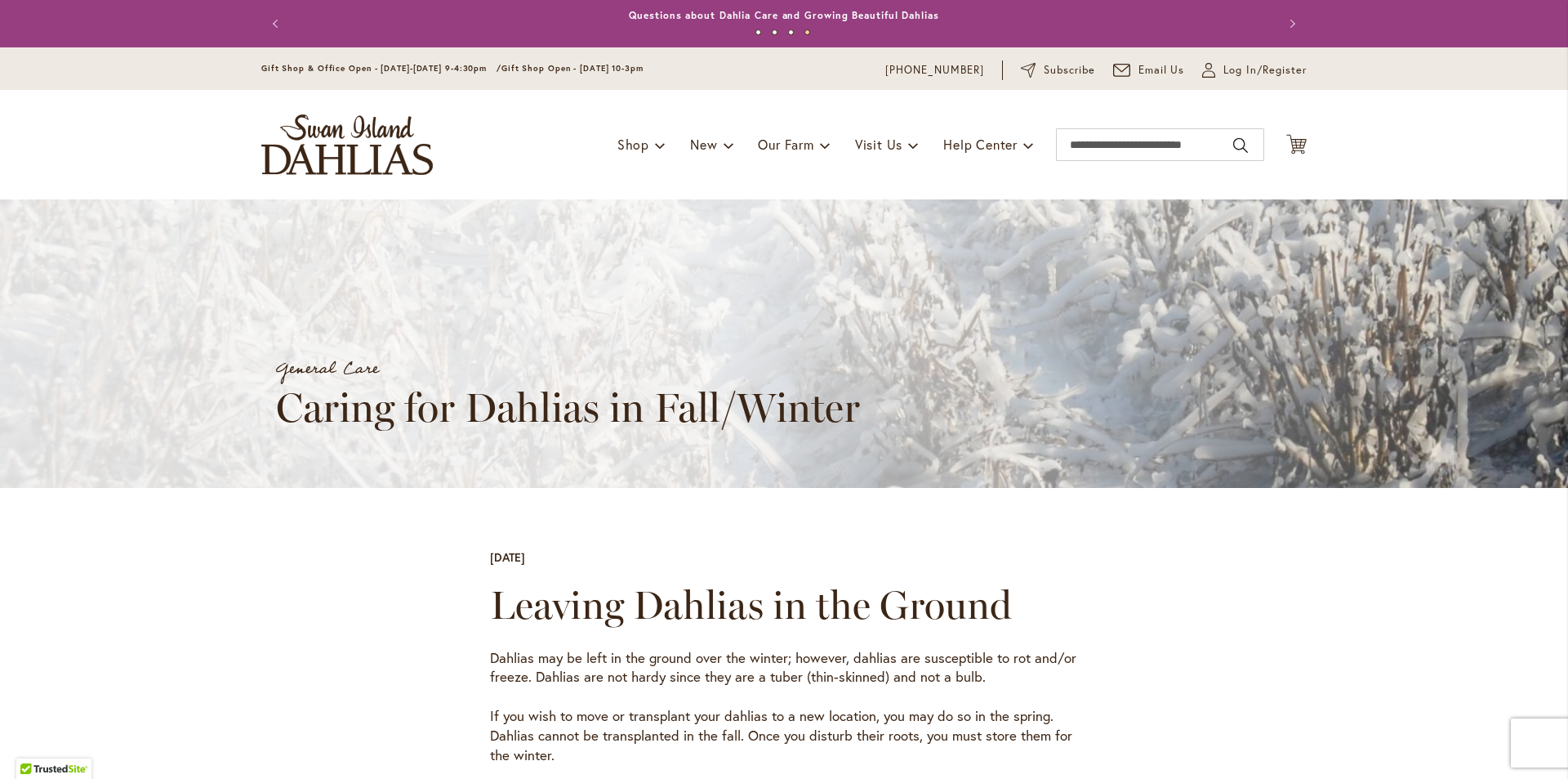
scroll to position [0, 0]
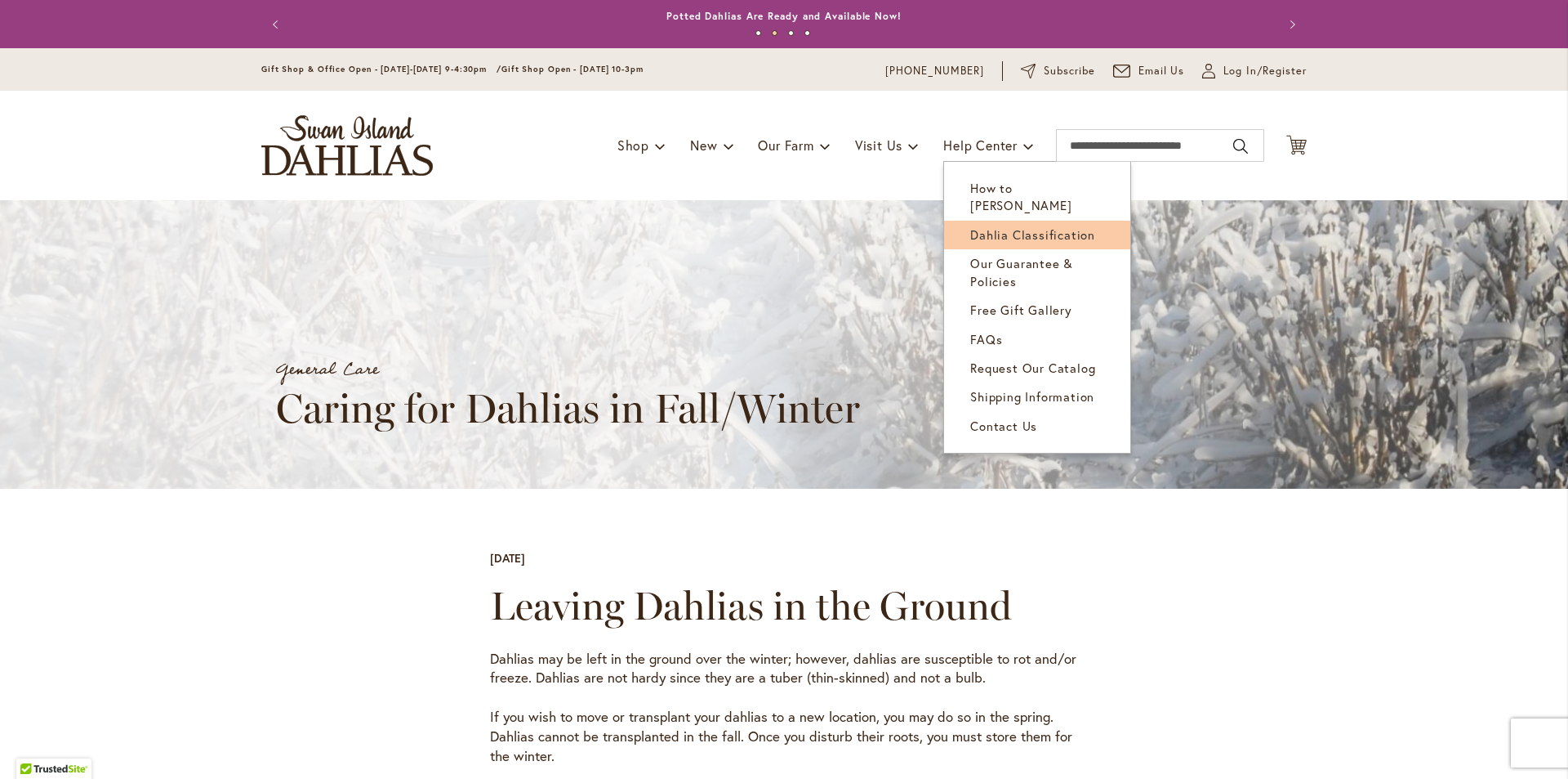
click at [1028, 226] on span "Dahlia Classification" at bounding box center [1032, 234] width 125 height 16
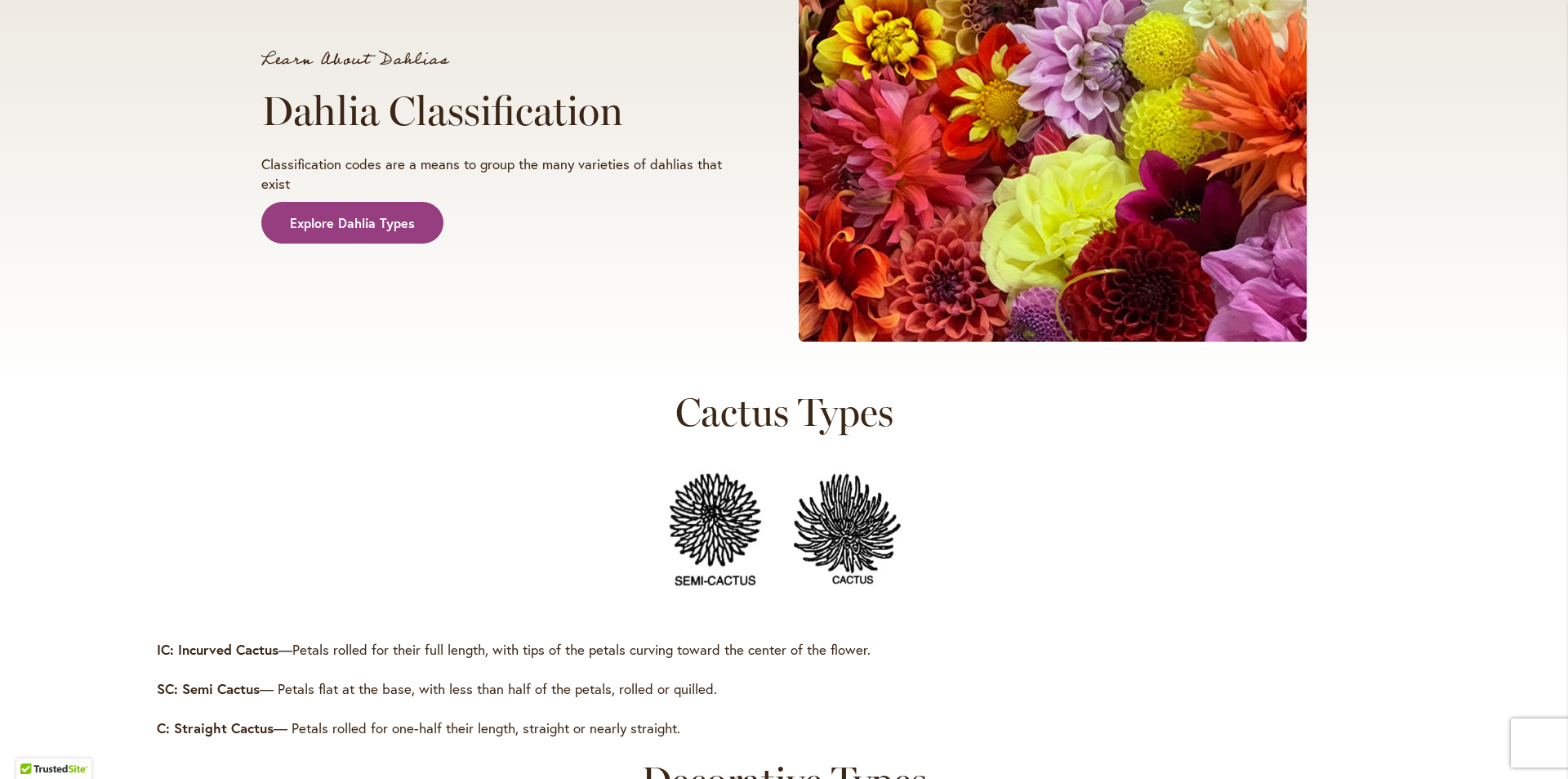
scroll to position [82, 0]
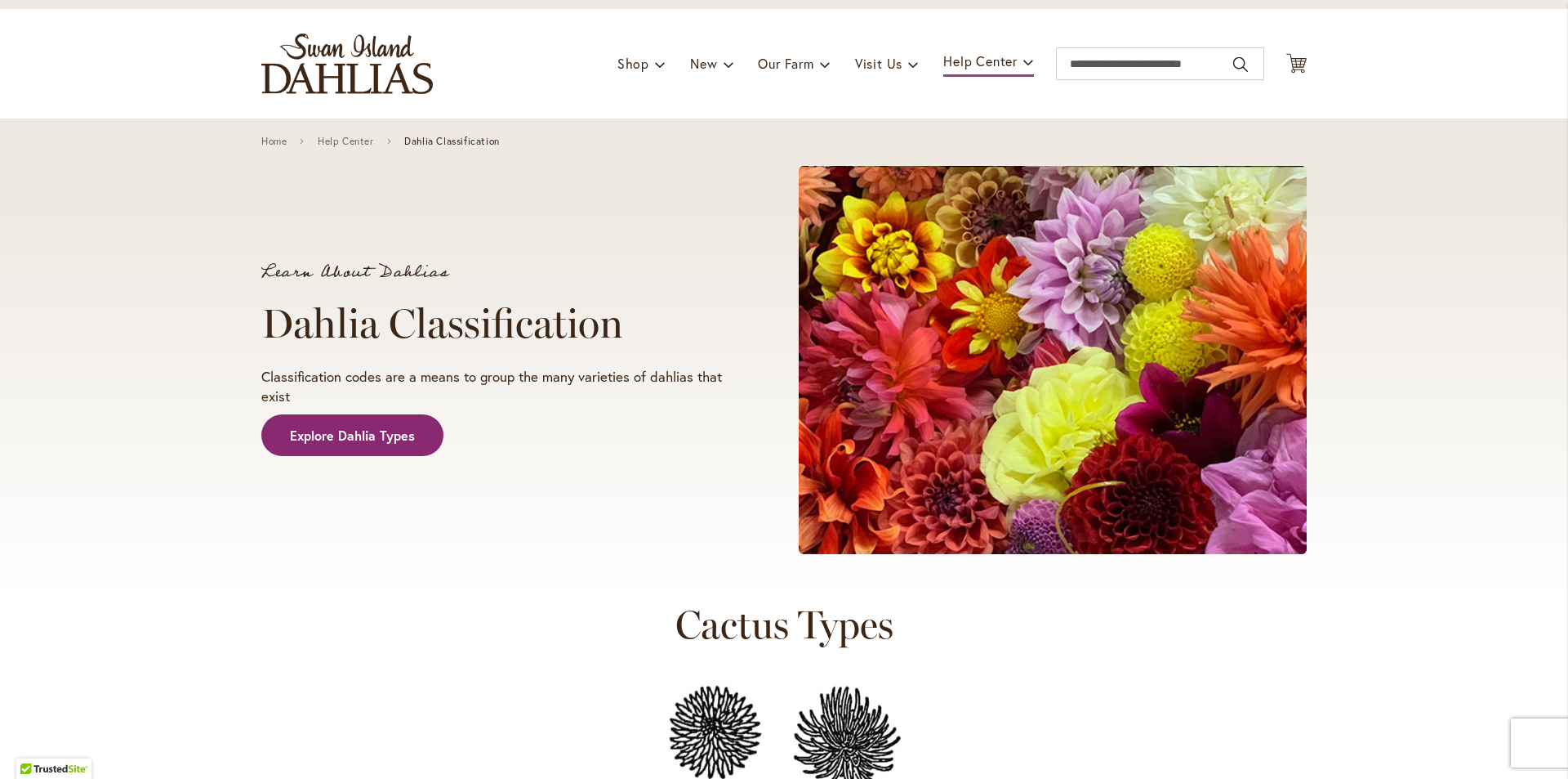
click at [385, 431] on span "Explore Dahlia Types" at bounding box center [352, 435] width 125 height 19
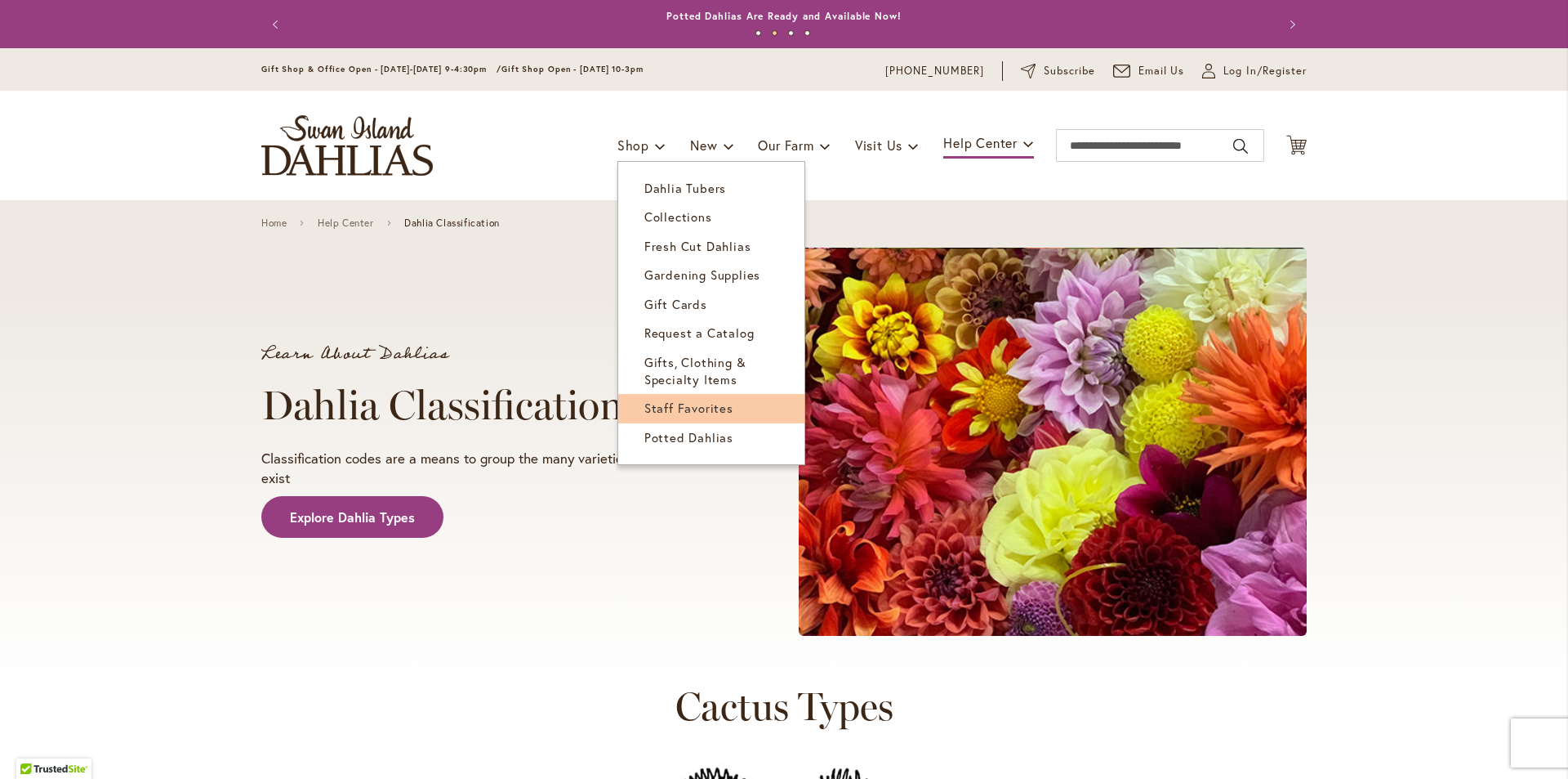
click at [706, 405] on span "Staff Favorites" at bounding box center [689, 407] width 89 height 16
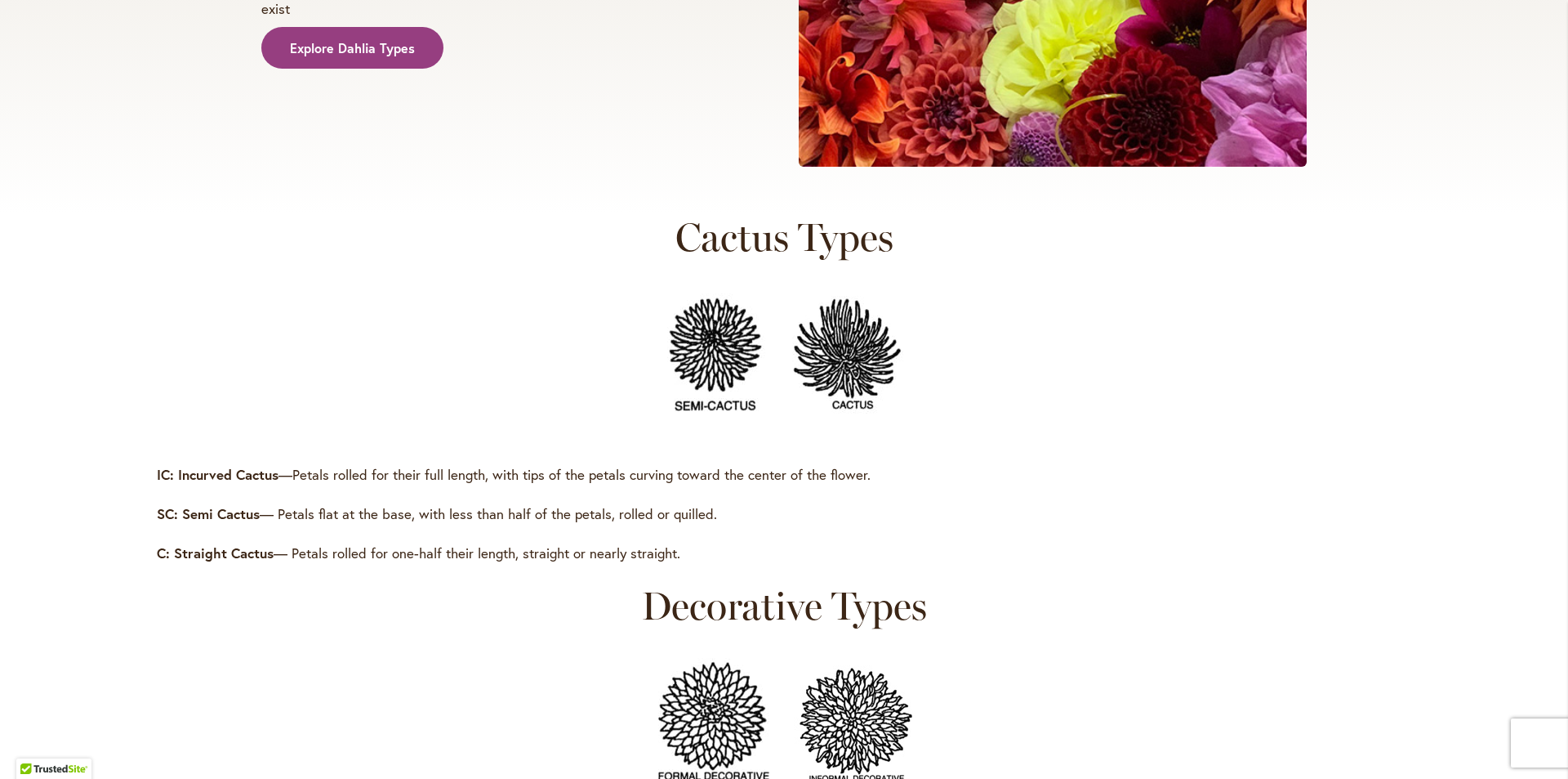
scroll to position [572, 0]
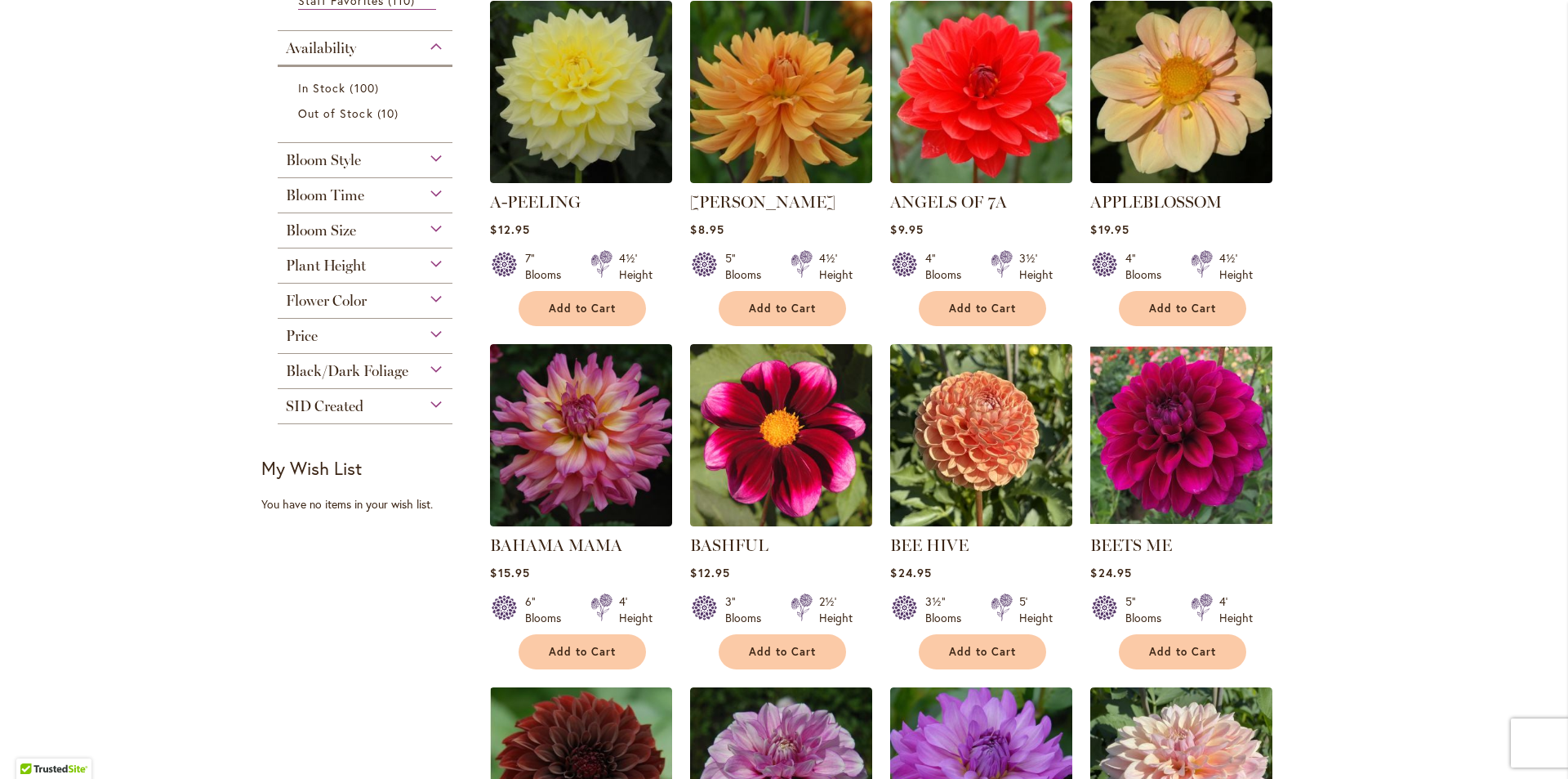
scroll to position [113, 0]
